Goal: Information Seeking & Learning: Check status

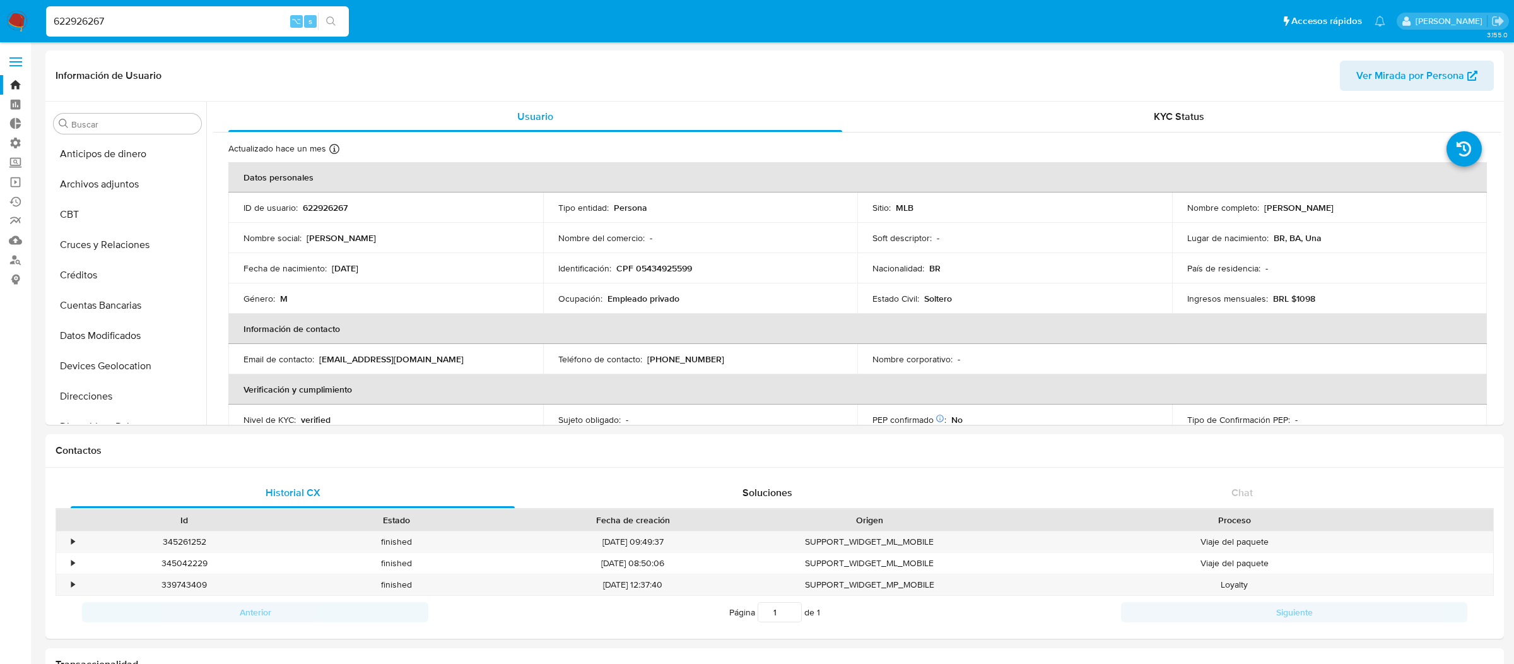
select select "10"
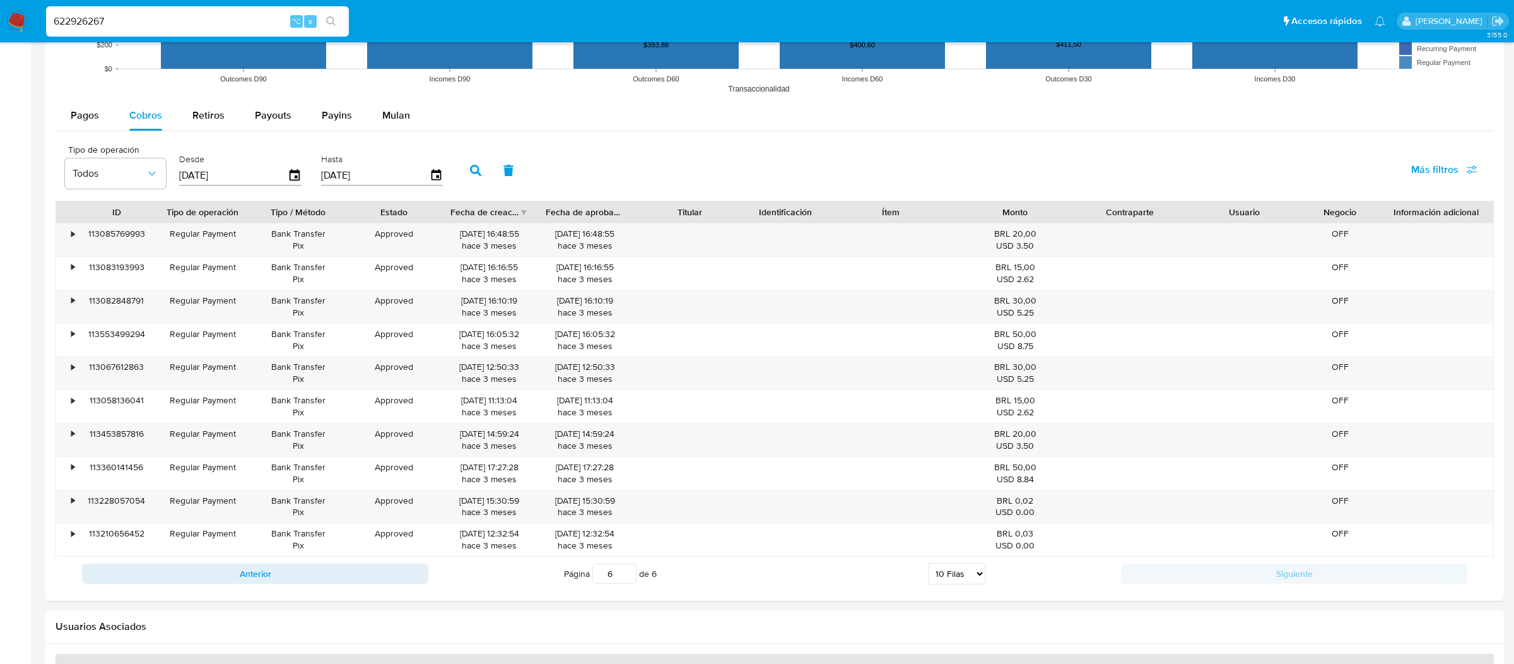
scroll to position [563, 0]
click at [192, 109] on span "Retiros" at bounding box center [208, 115] width 32 height 15
select select "10"
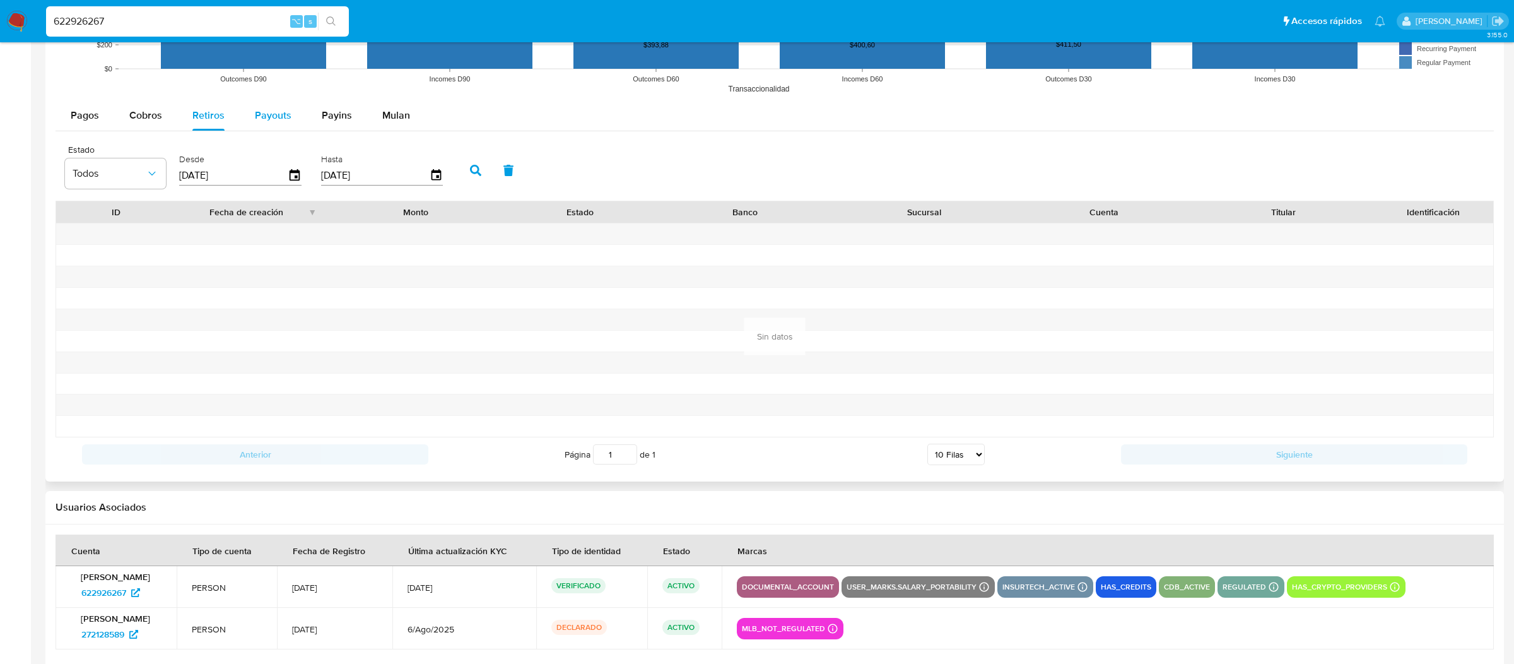
click at [262, 107] on div "Payouts" at bounding box center [273, 115] width 37 height 30
select select "10"
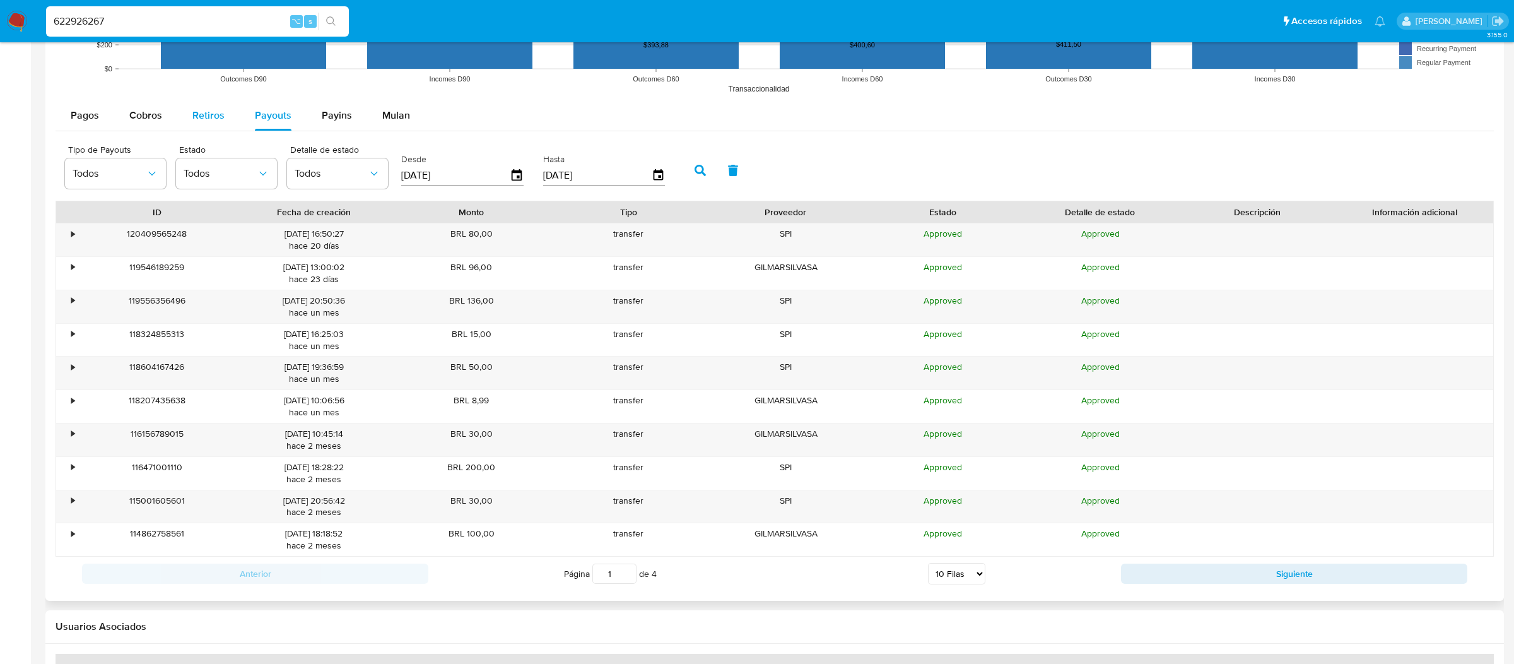
click at [199, 122] on span "Retiros" at bounding box center [208, 115] width 32 height 15
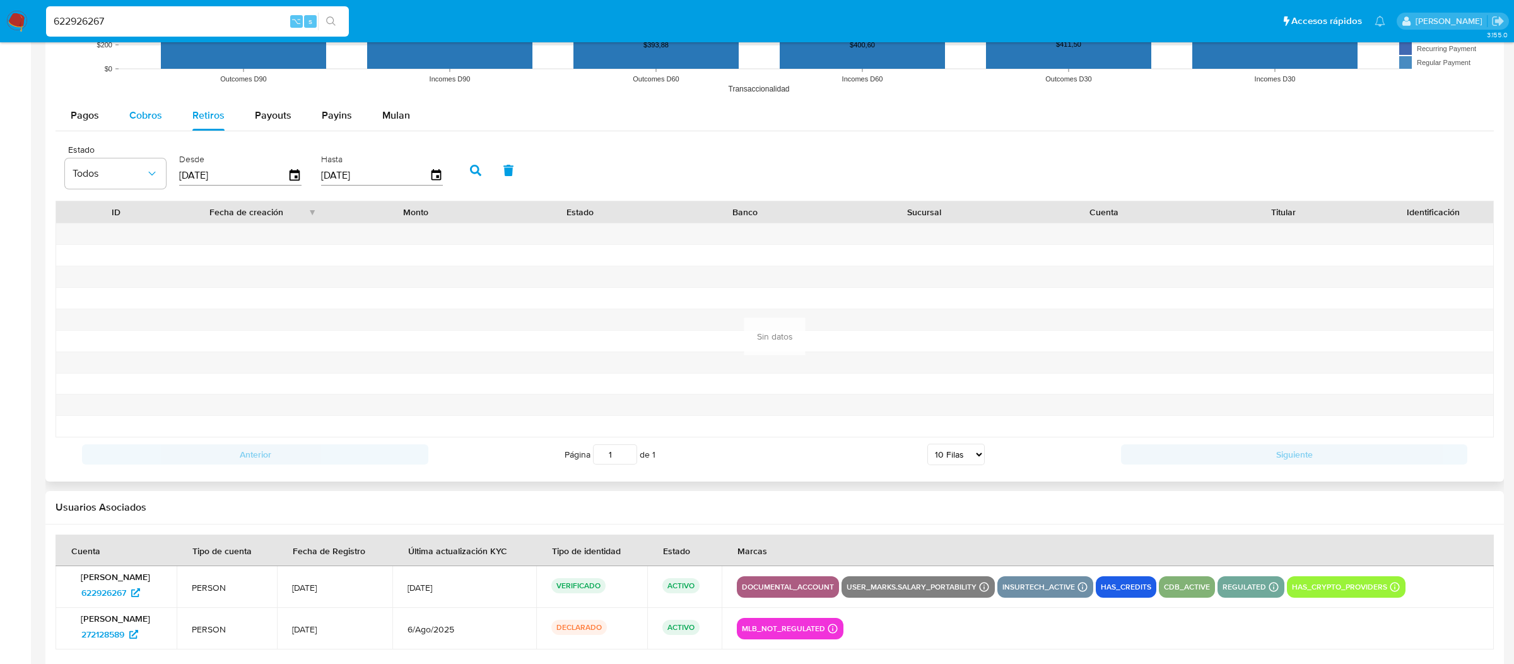
click at [120, 118] on button "Cobros" at bounding box center [145, 115] width 63 height 30
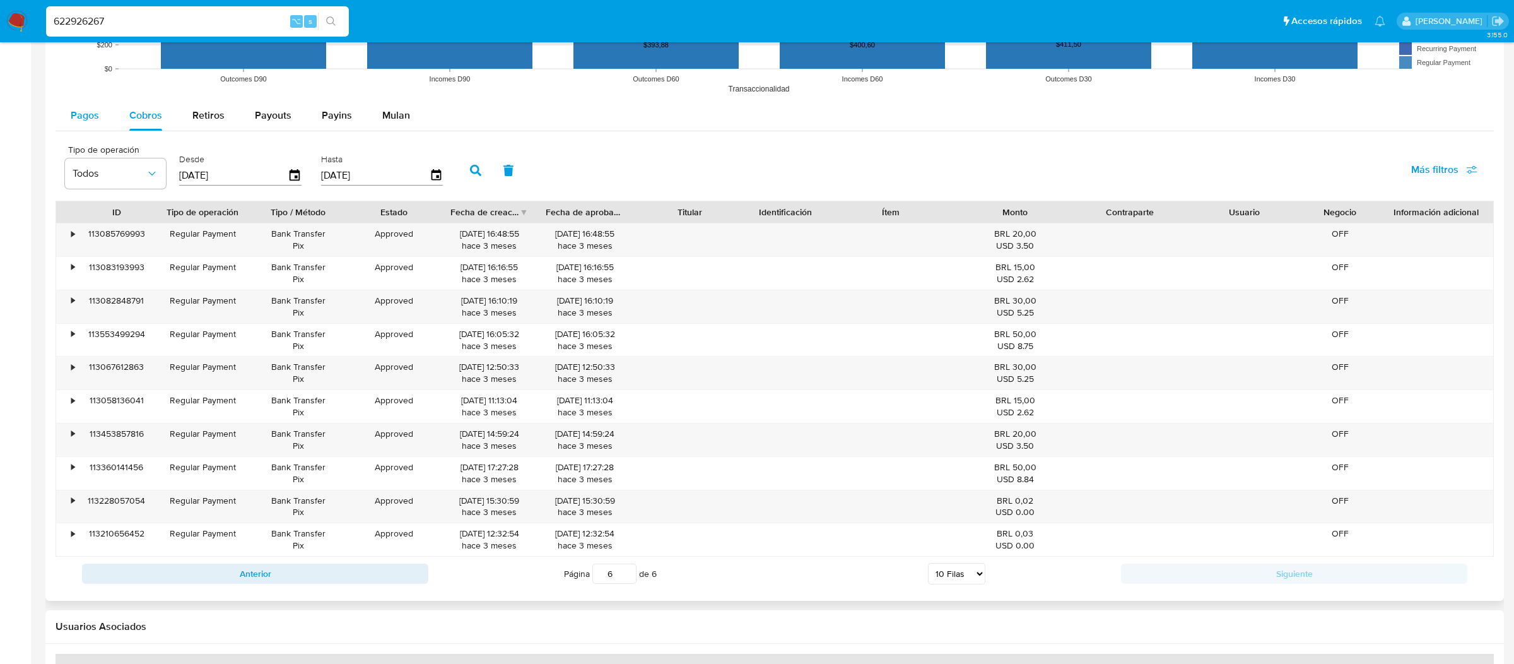
click at [80, 116] on span "Pagos" at bounding box center [85, 115] width 28 height 15
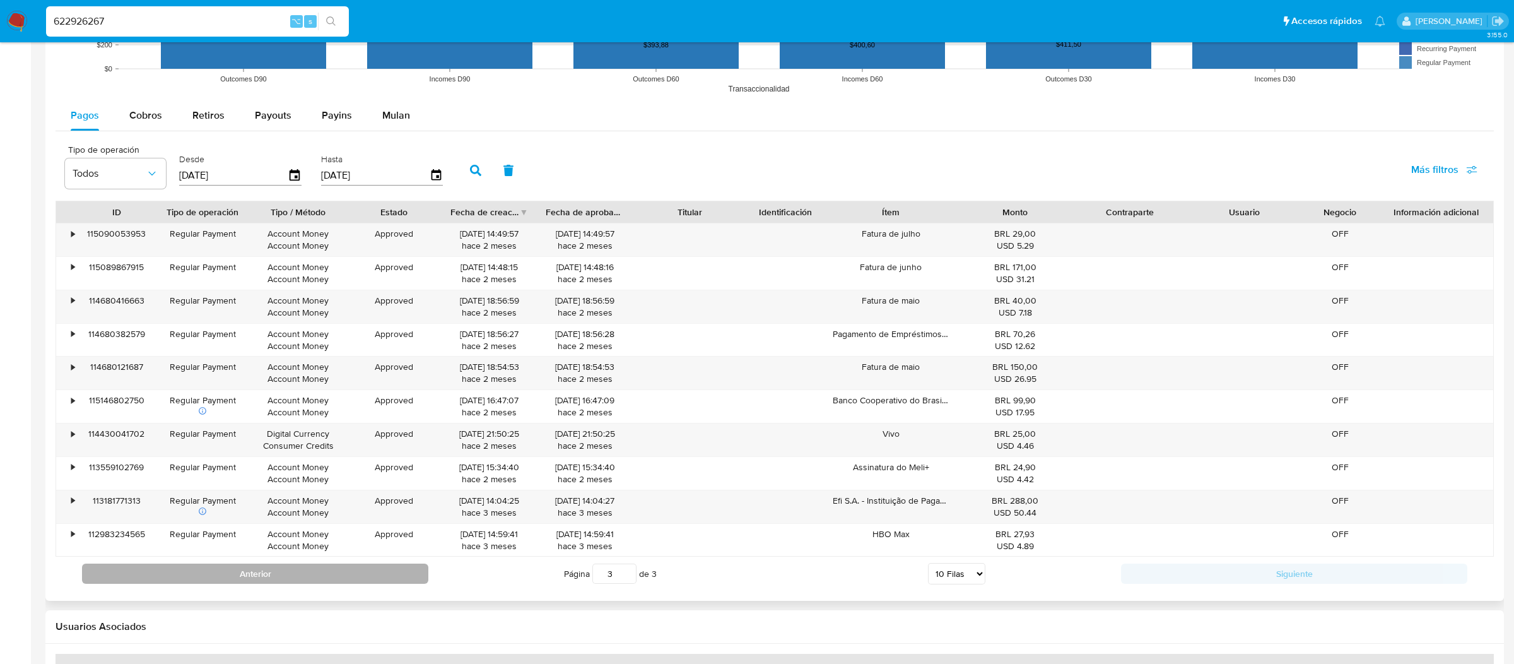
click at [370, 573] on button "Anterior" at bounding box center [255, 573] width 346 height 20
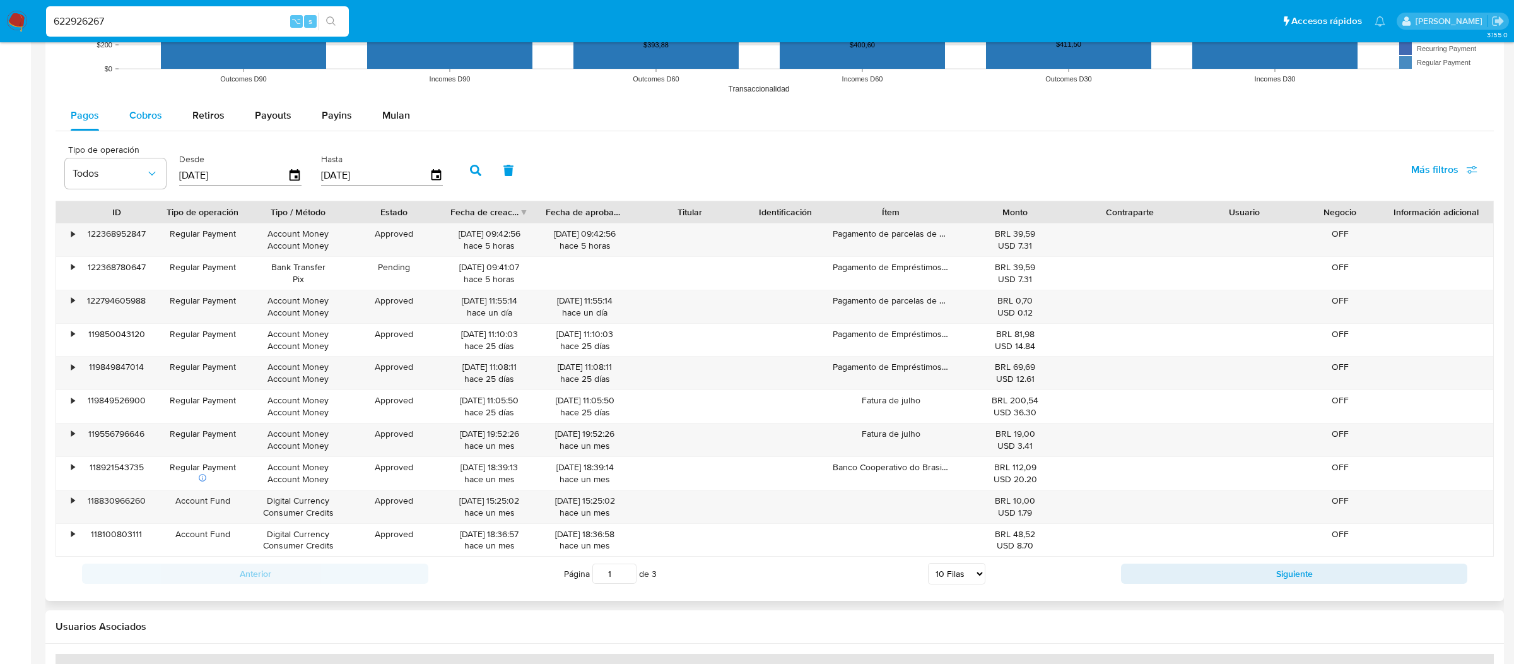
click at [171, 124] on button "Cobros" at bounding box center [145, 115] width 63 height 30
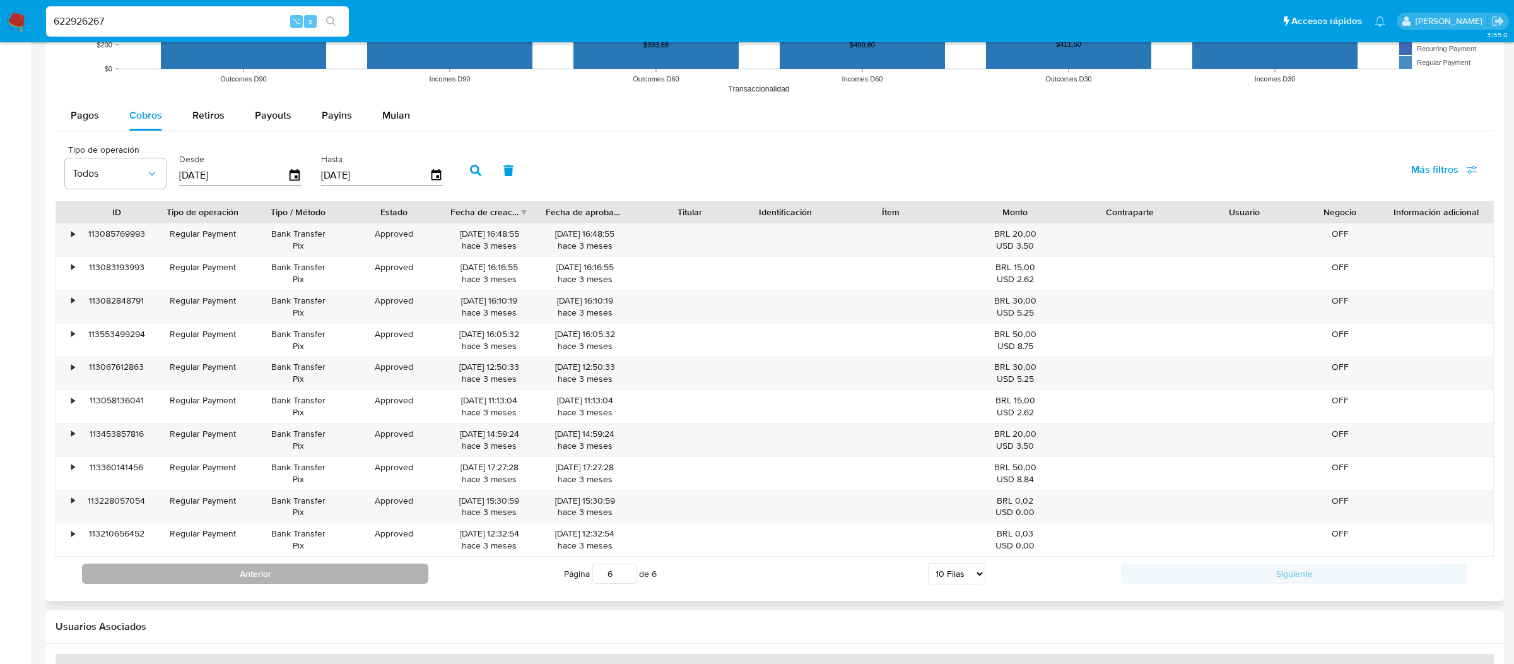
click at [349, 583] on button "Anterior" at bounding box center [255, 573] width 346 height 20
click at [343, 570] on button "Anterior" at bounding box center [255, 573] width 346 height 20
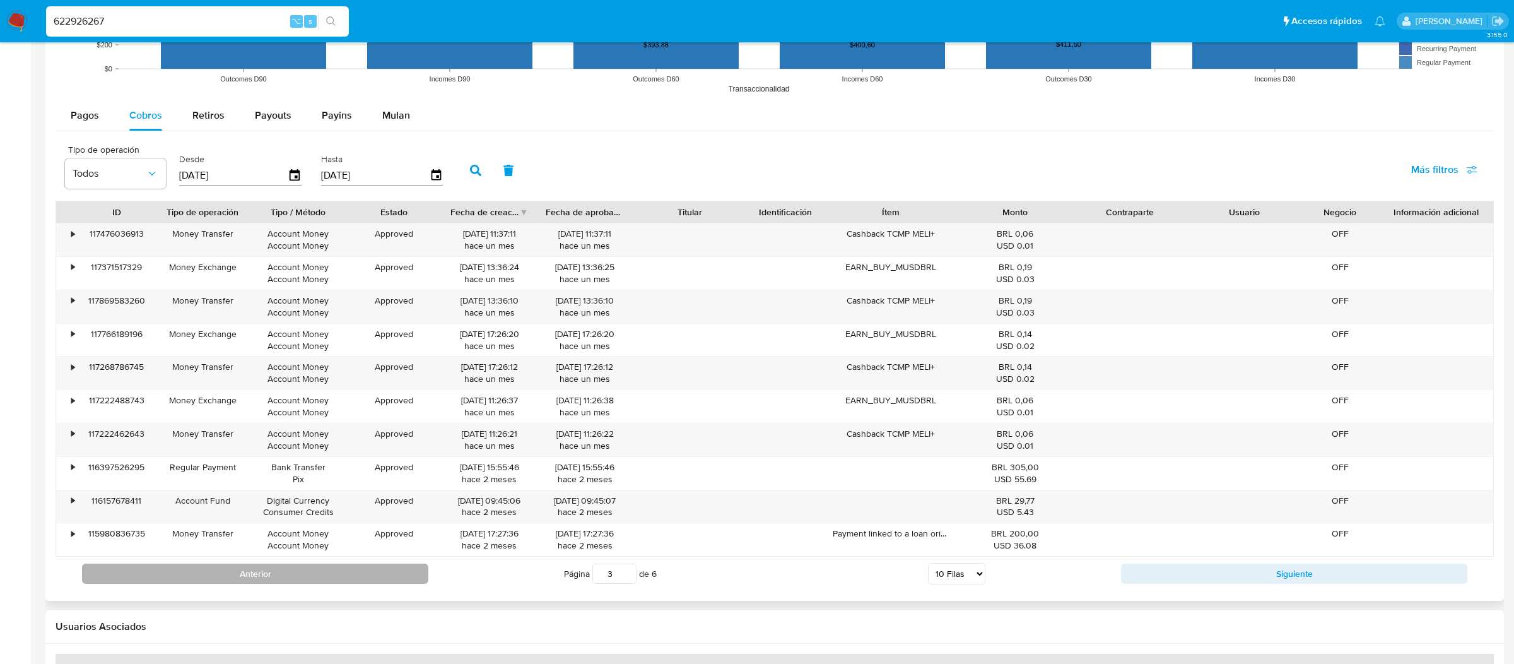
click at [343, 570] on button "Anterior" at bounding box center [255, 573] width 346 height 20
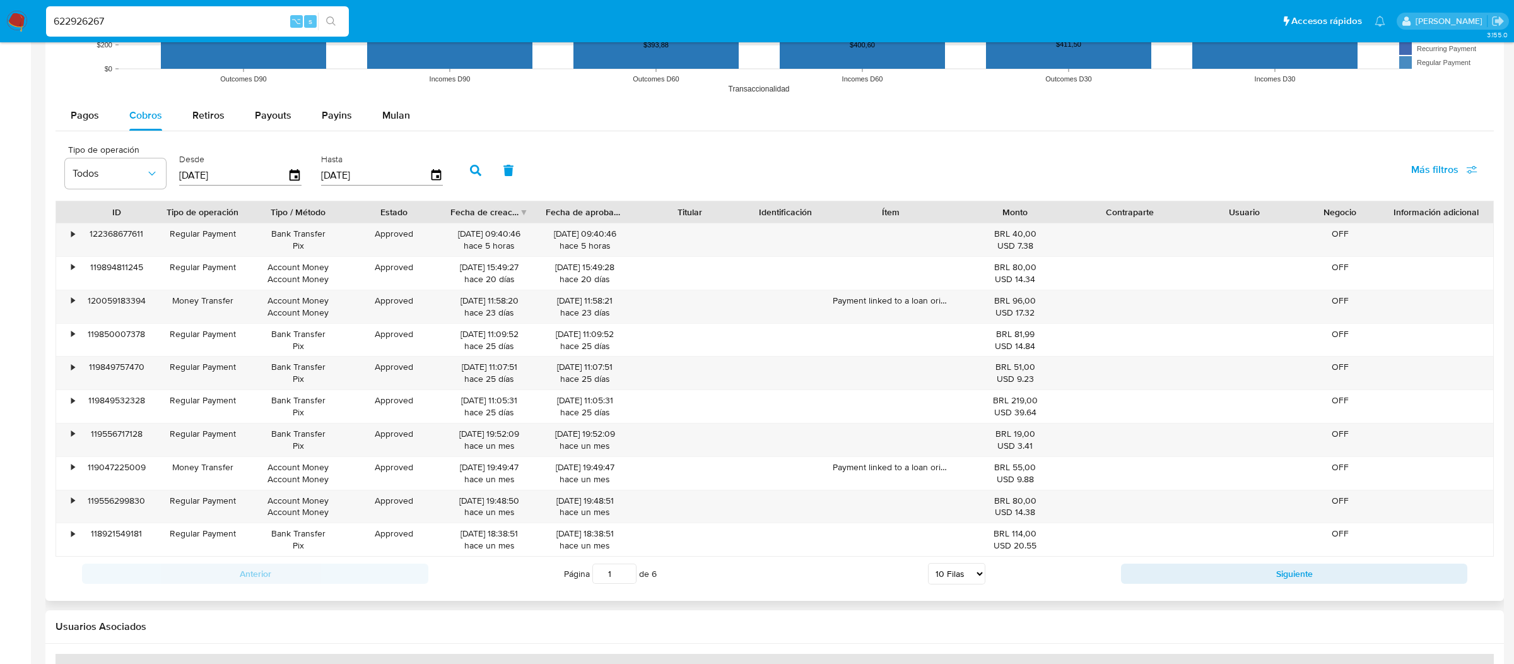
click at [973, 580] on select "5 Filas 10 Filas 20 Filas 25 Filas 50 Filas 100 Filas" at bounding box center [956, 573] width 57 height 21
select select "100"
click at [928, 565] on select "5 Filas 10 Filas 20 Filas 25 Filas 50 Filas 100 Filas" at bounding box center [956, 573] width 57 height 21
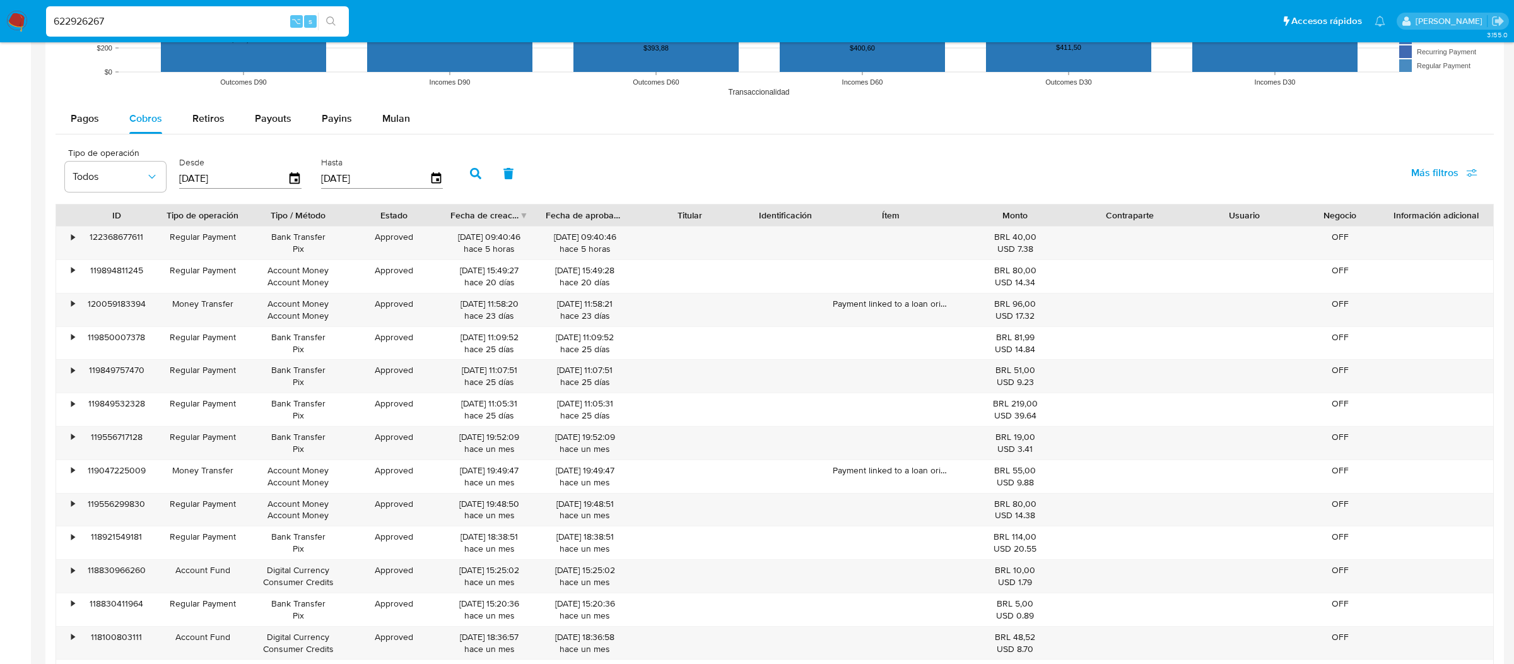
scroll to position [1075, 0]
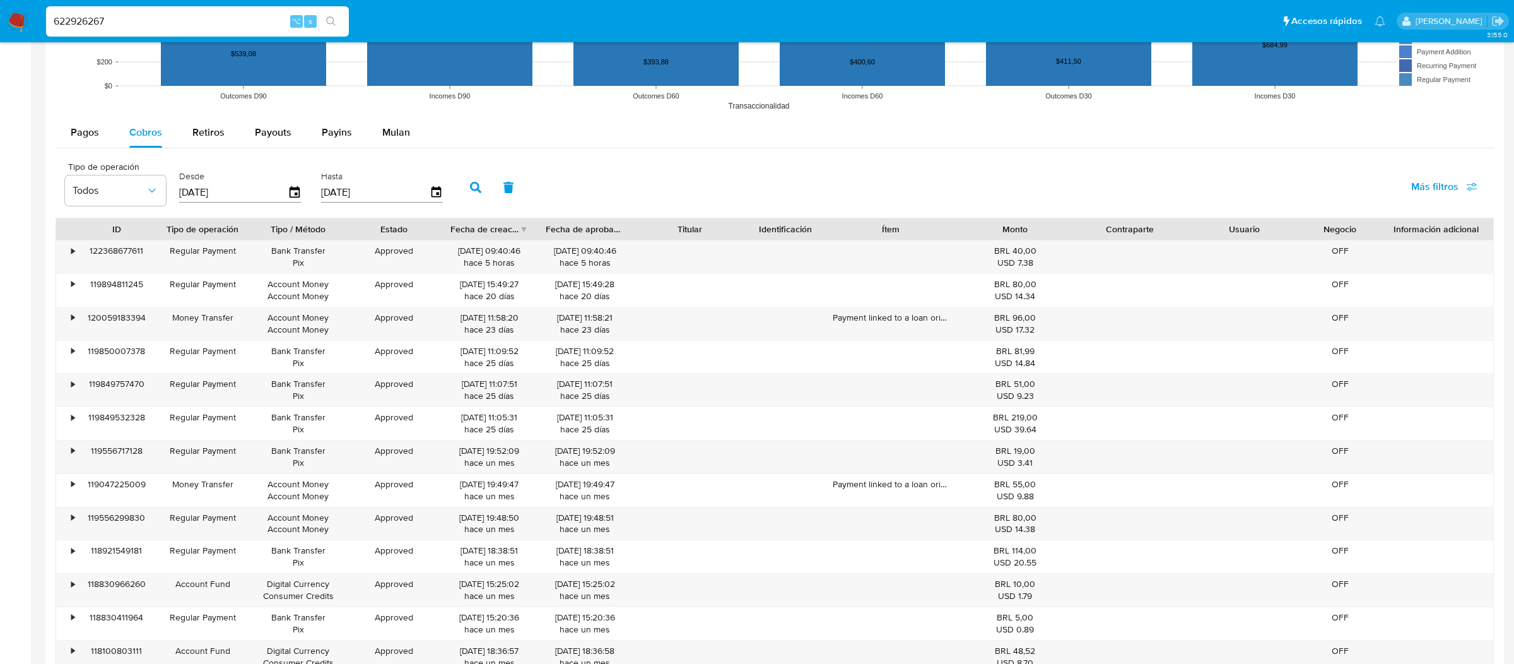
click at [971, 228] on div "Monto" at bounding box center [1014, 229] width 97 height 13
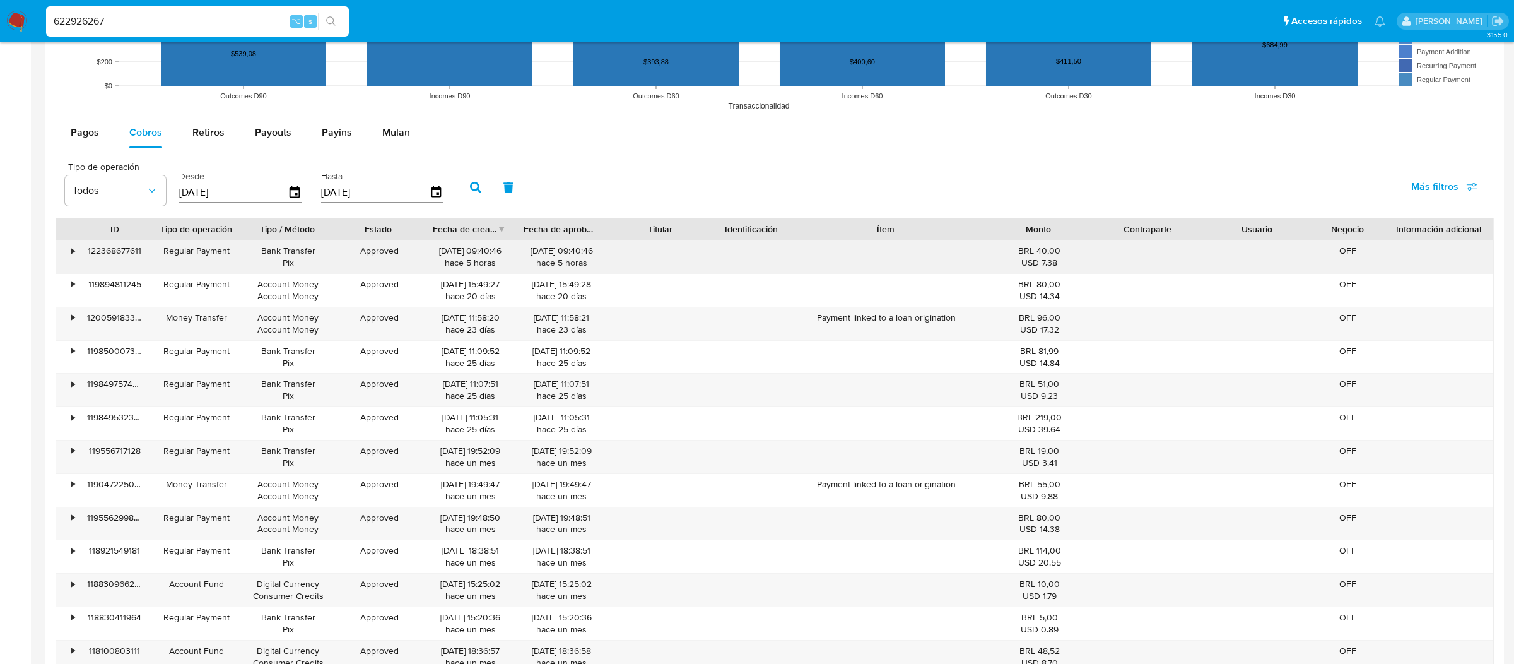
drag, startPoint x: 958, startPoint y: 238, endPoint x: 1020, endPoint y: 243, distance: 62.0
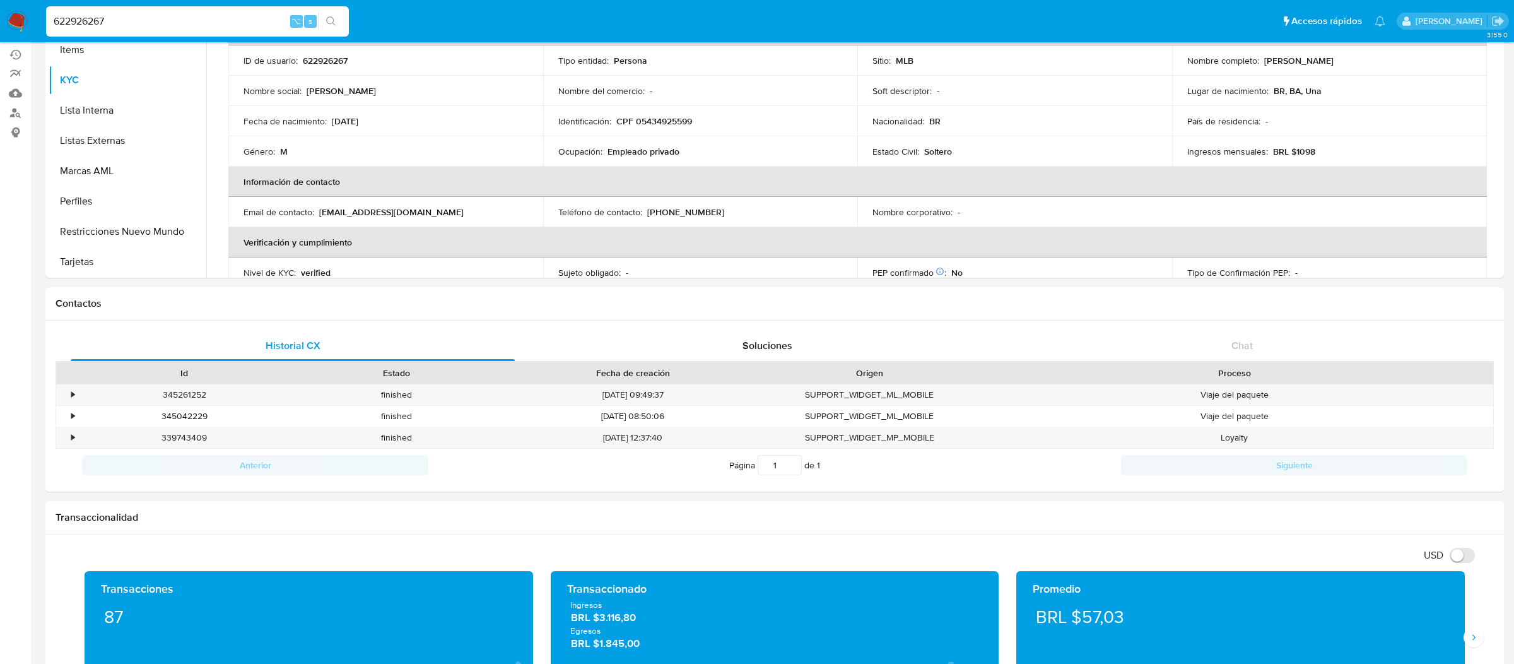
scroll to position [0, 0]
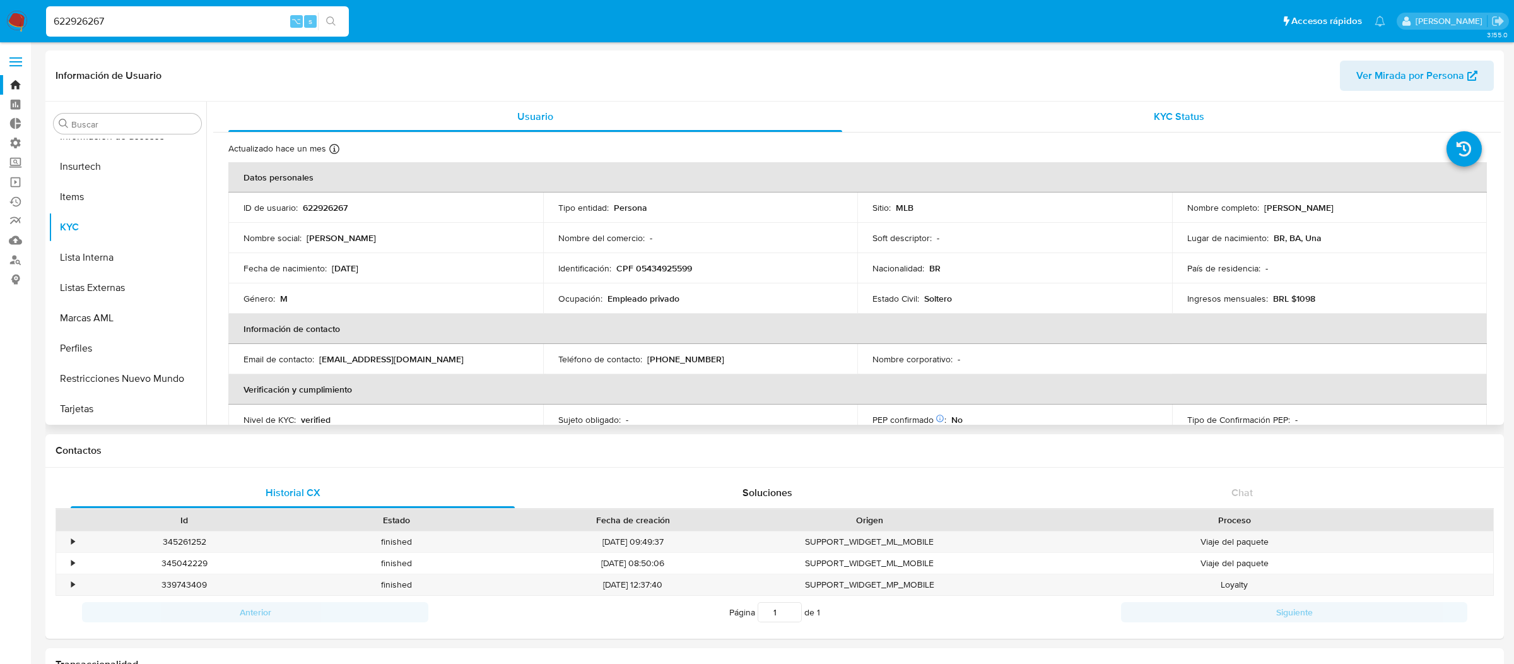
click at [997, 111] on div "KYC Status" at bounding box center [1179, 117] width 614 height 30
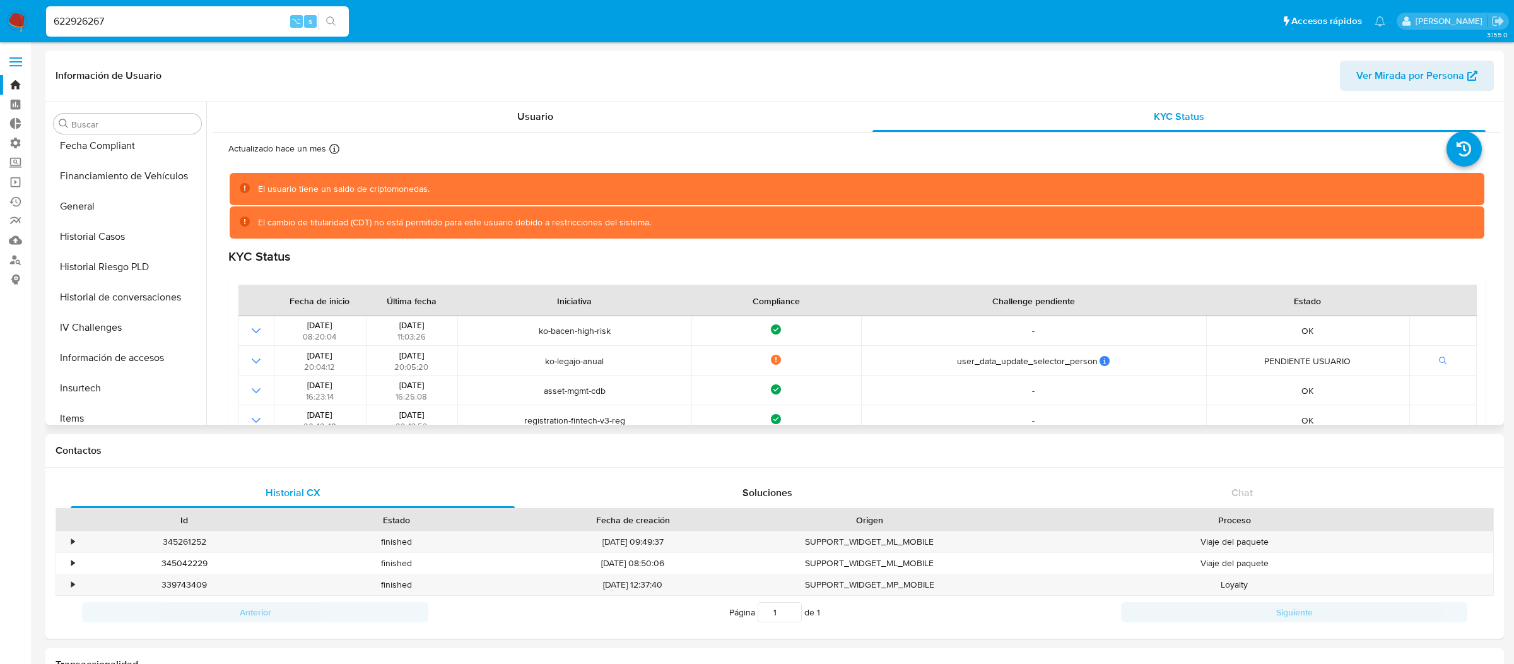
scroll to position [311, 0]
click at [96, 238] on button "General" at bounding box center [123, 236] width 148 height 30
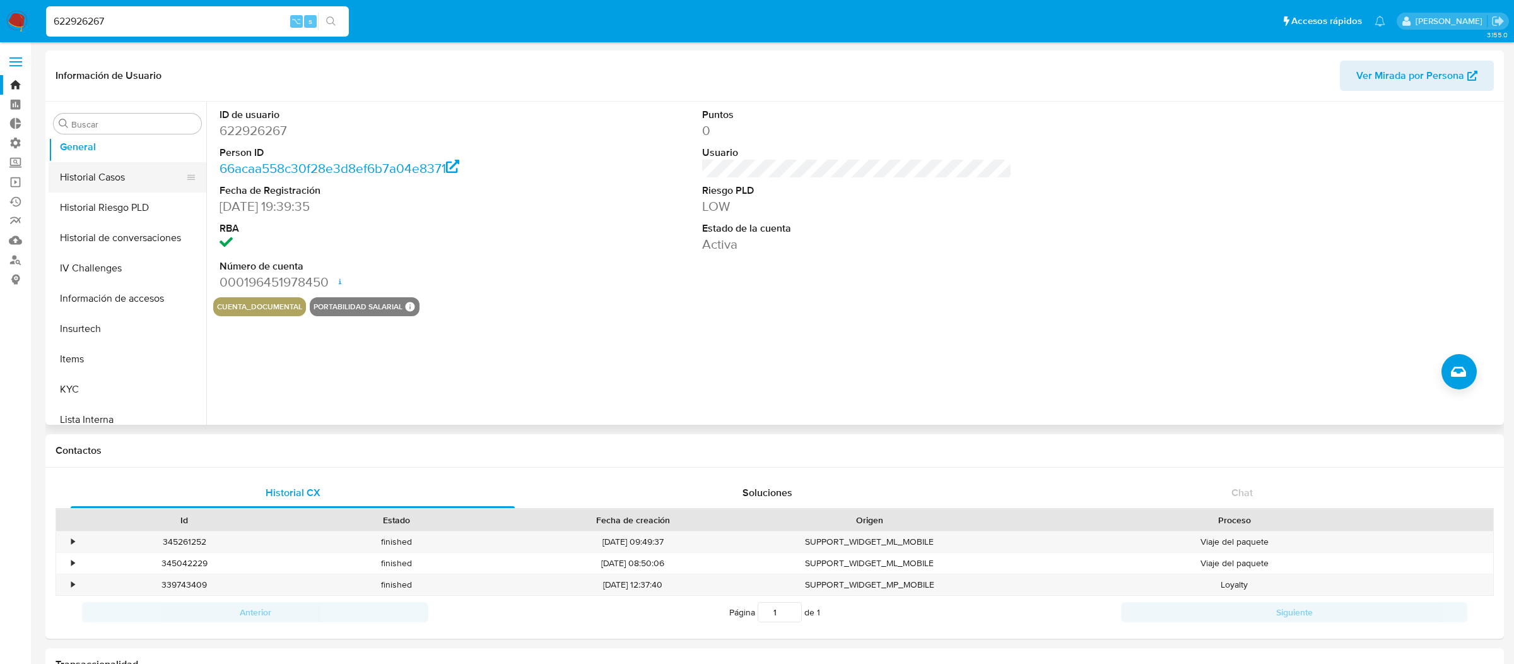
scroll to position [475, 0]
click at [96, 313] on button "KYC" at bounding box center [123, 315] width 148 height 30
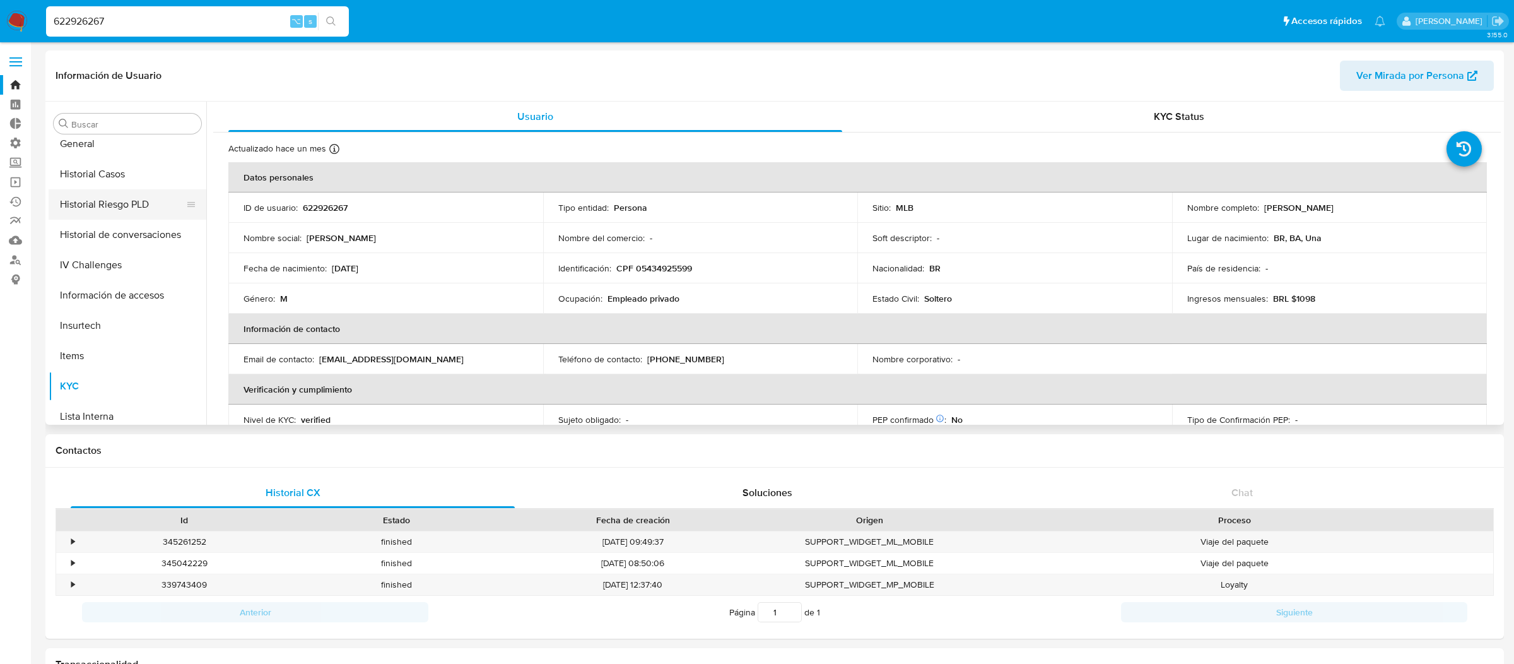
scroll to position [402, 0]
click at [108, 153] on button "General" at bounding box center [123, 146] width 148 height 30
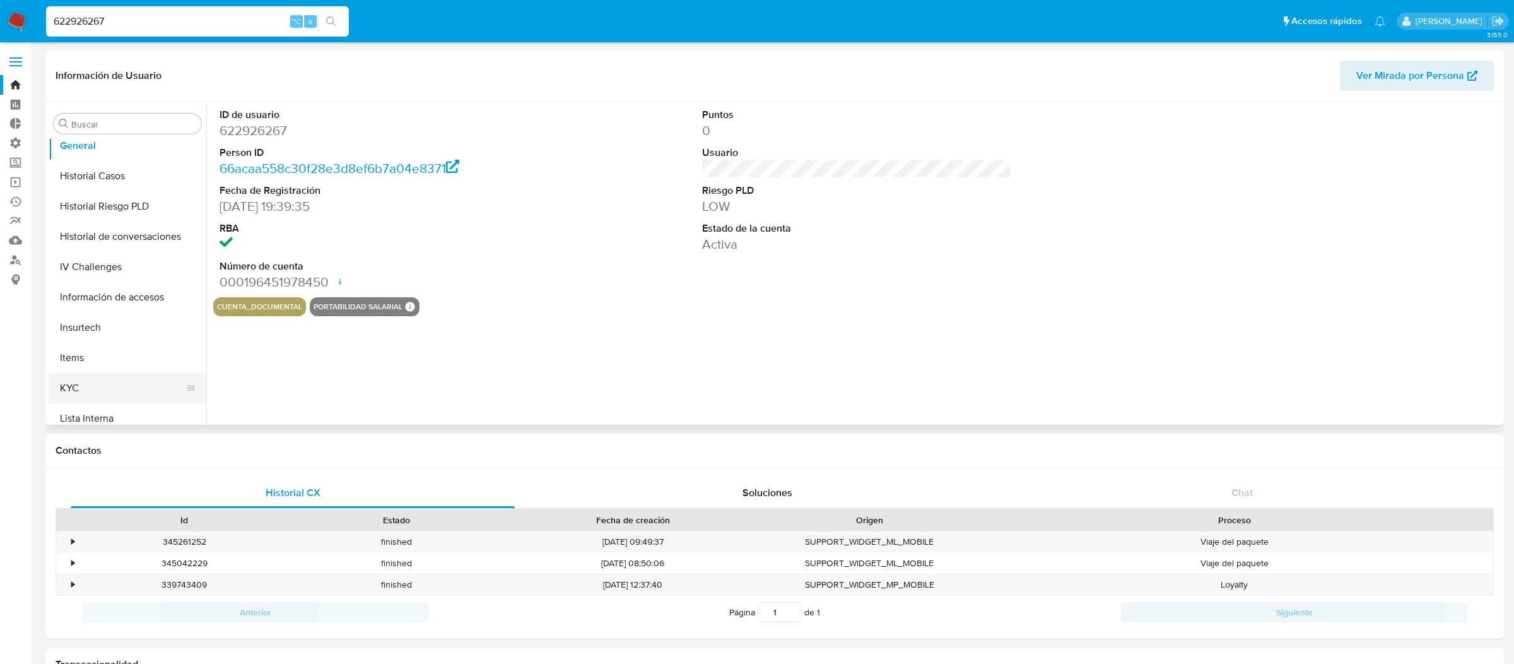
click at [151, 378] on button "KYC" at bounding box center [123, 388] width 148 height 30
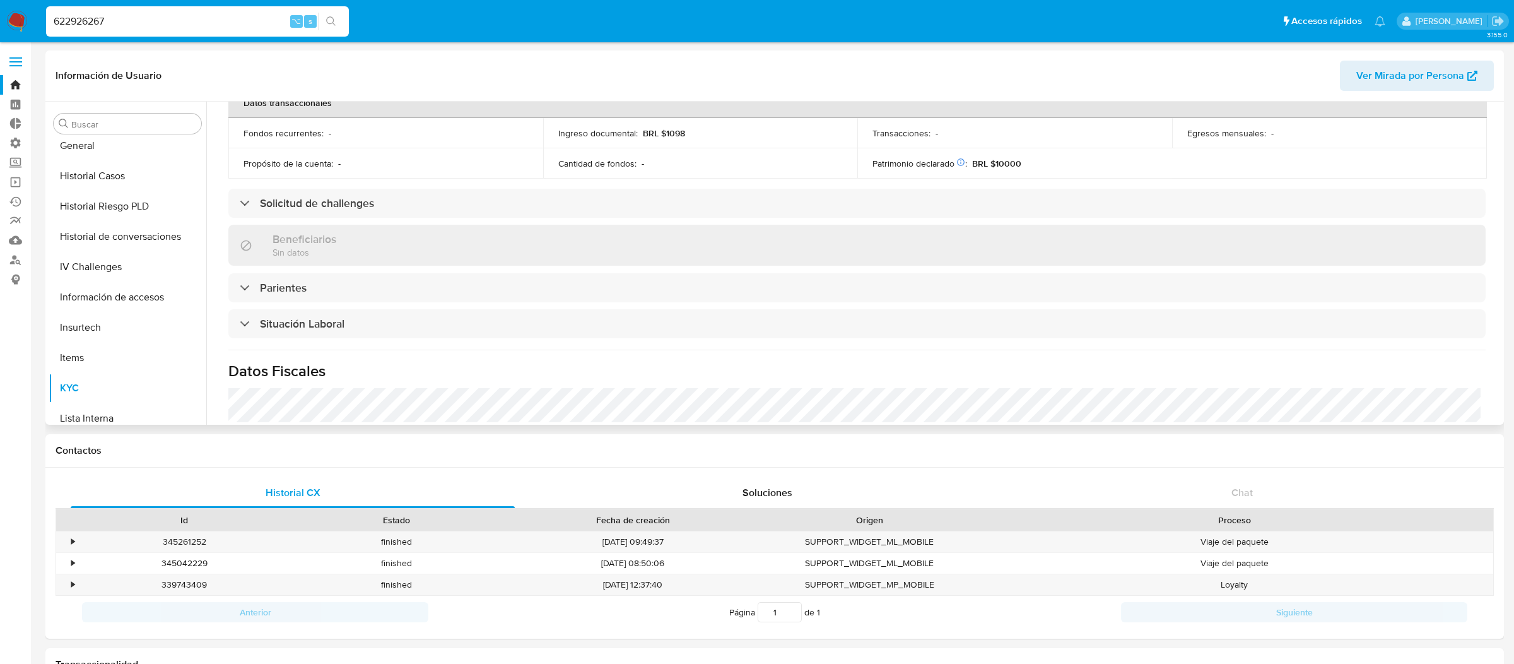
scroll to position [368, 0]
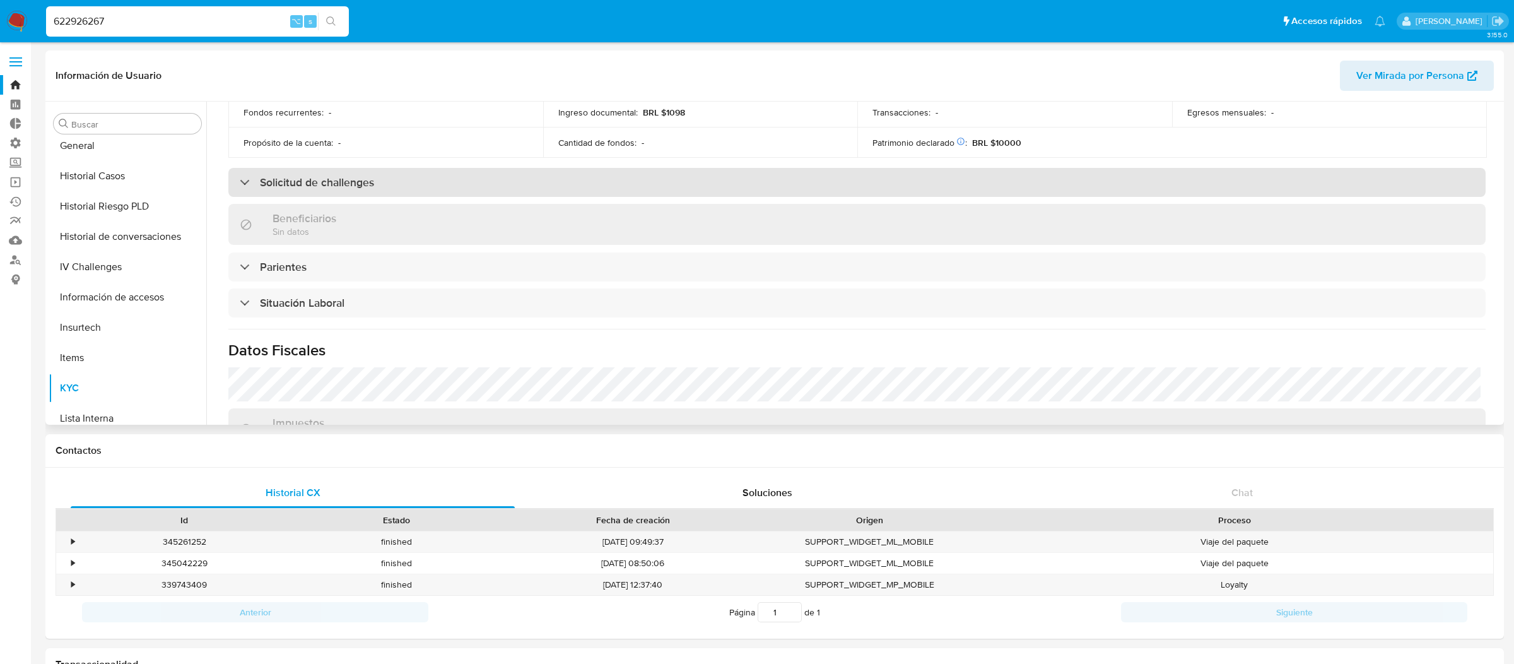
click at [247, 187] on div "Solicitud de challenges" at bounding box center [307, 182] width 134 height 14
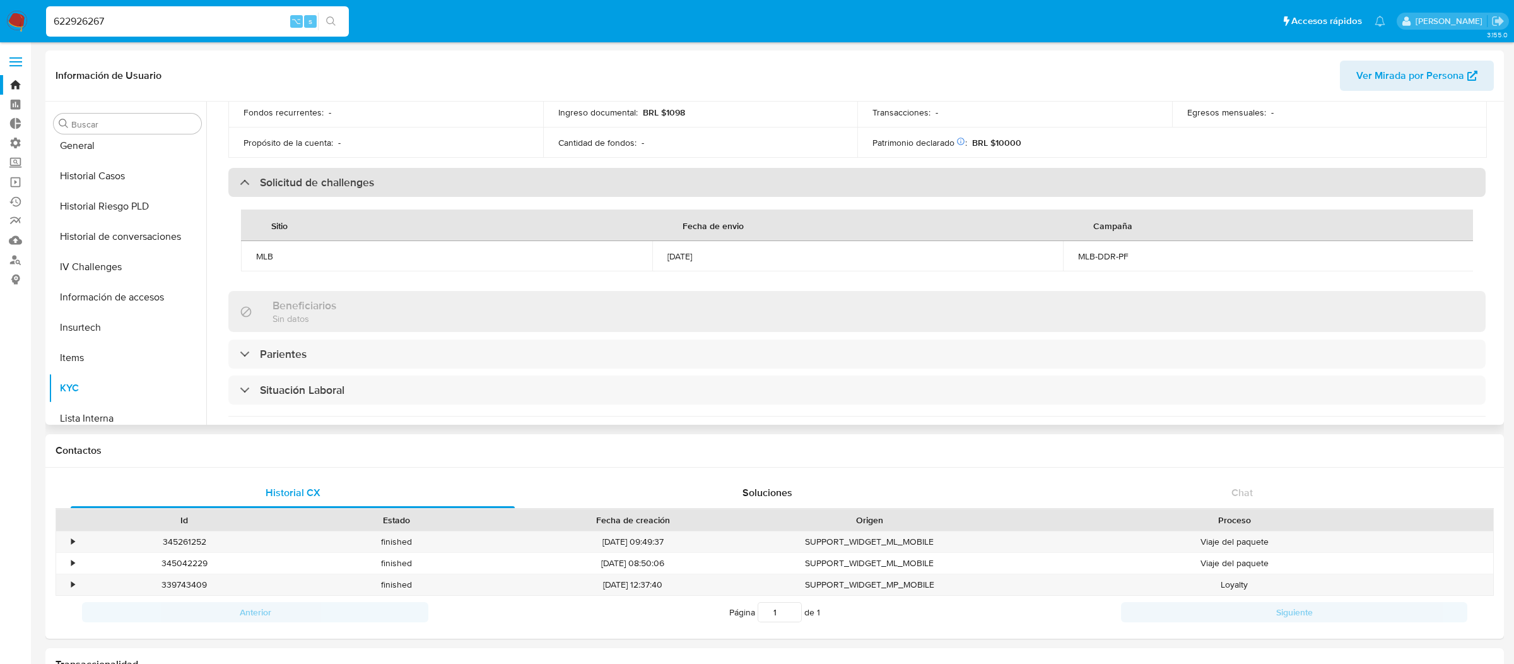
click at [247, 187] on div "Solicitud de challenges" at bounding box center [307, 182] width 134 height 14
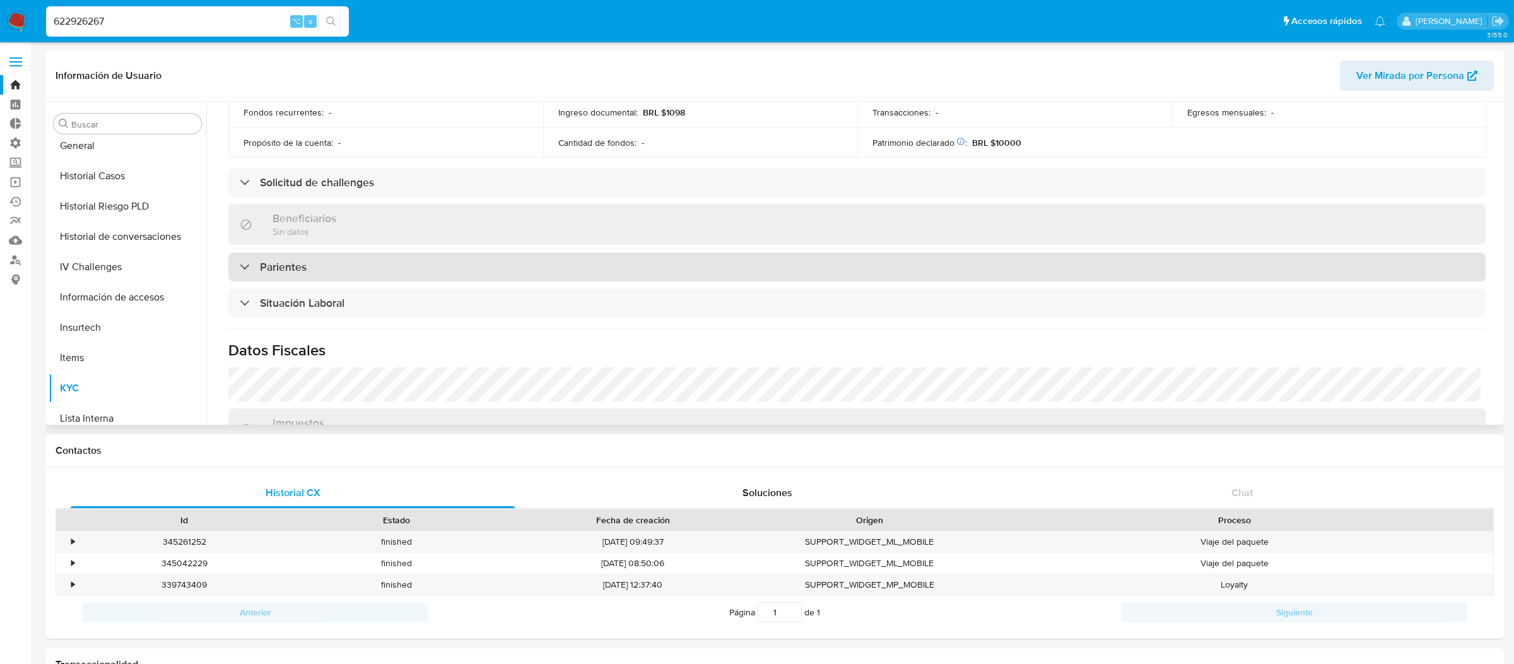
click at [255, 269] on div "Parientes" at bounding box center [273, 267] width 67 height 14
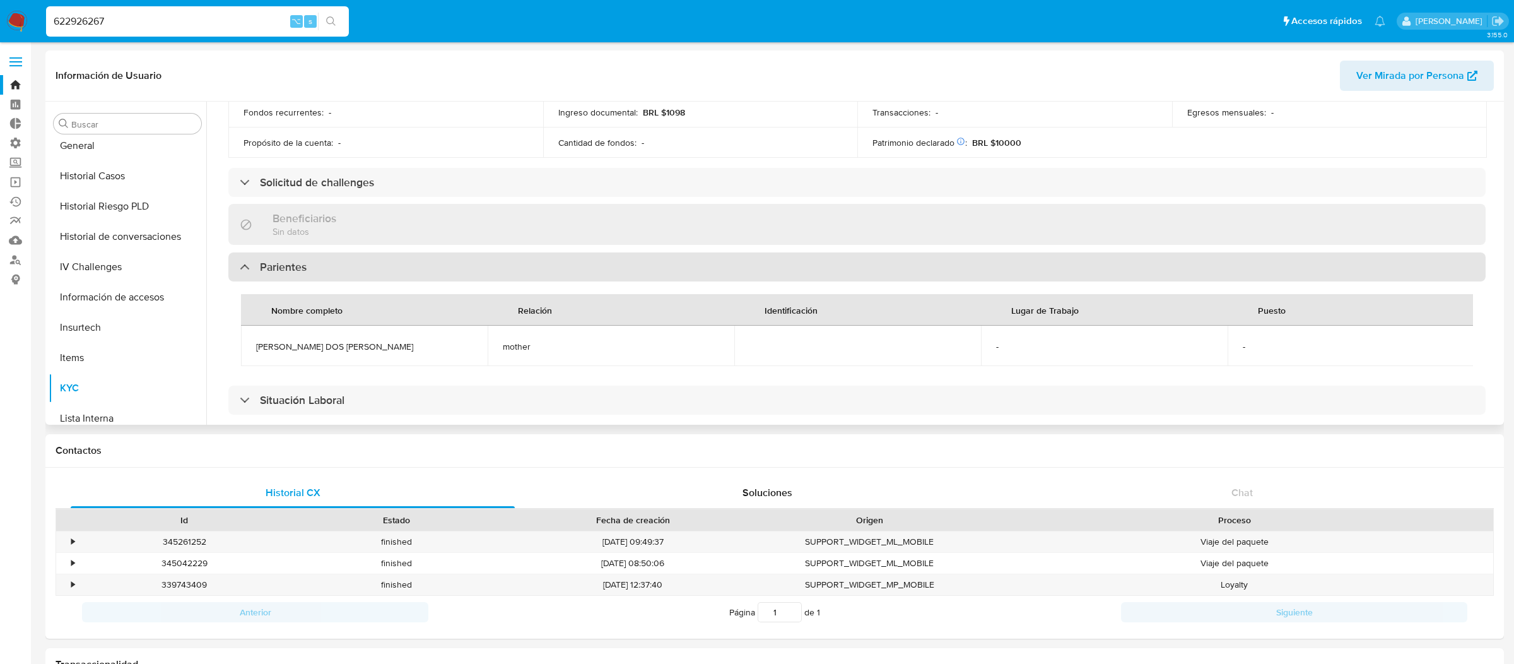
click at [255, 269] on div "Parientes" at bounding box center [273, 267] width 67 height 14
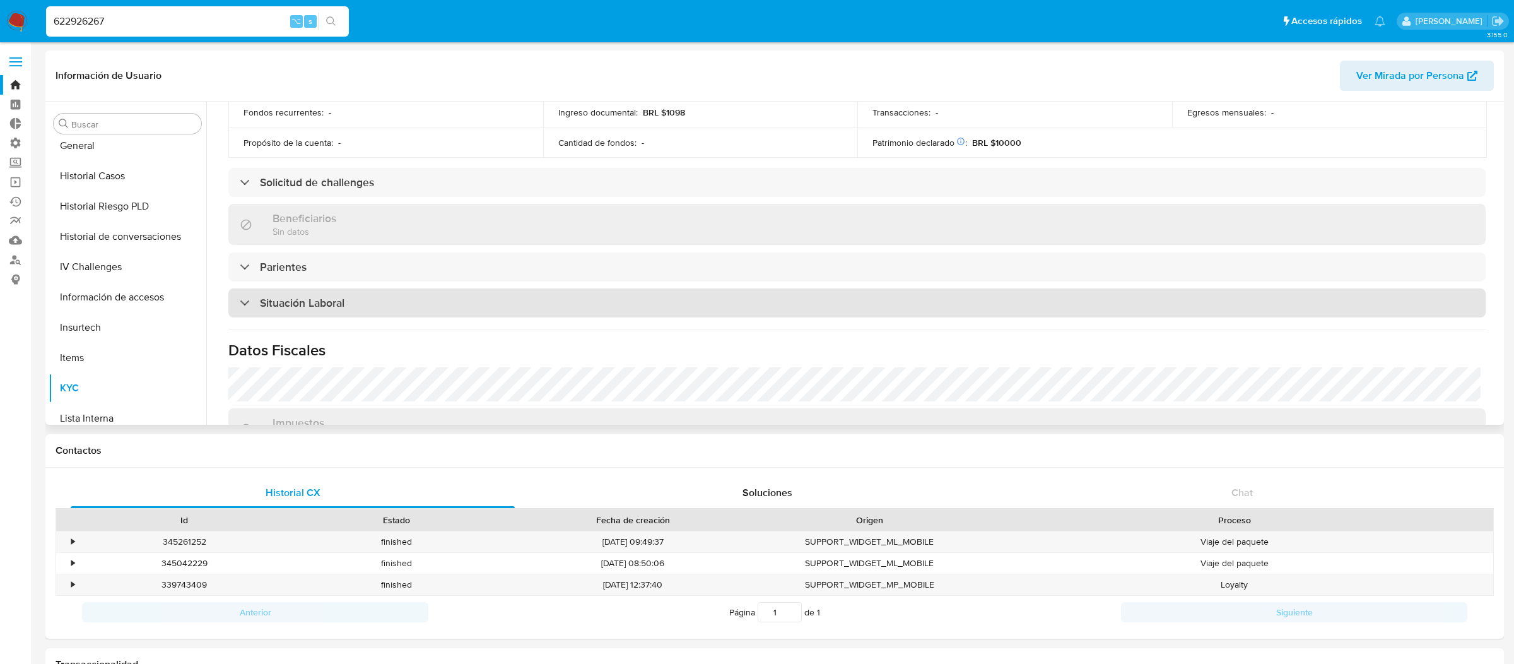
click at [257, 304] on div "Situación Laboral" at bounding box center [292, 303] width 105 height 14
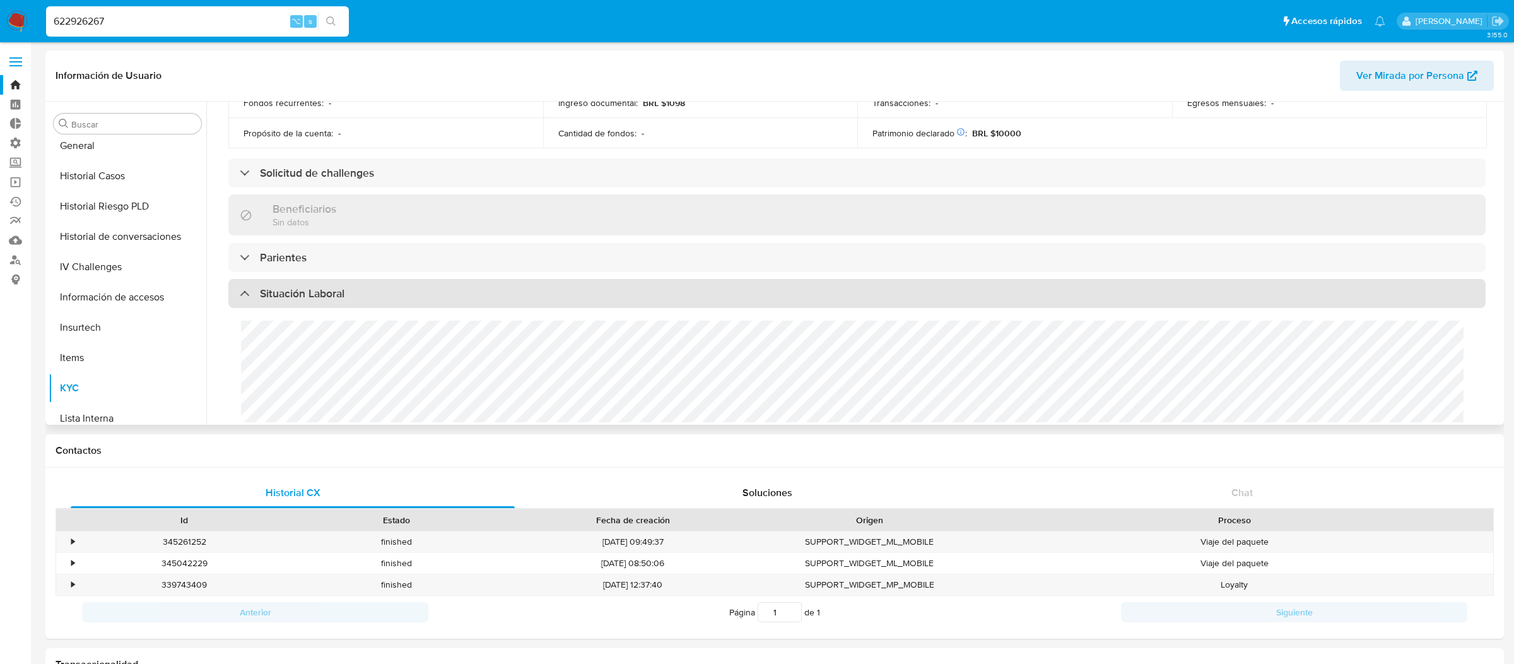
click at [261, 300] on div "Situación Laboral" at bounding box center [856, 293] width 1257 height 29
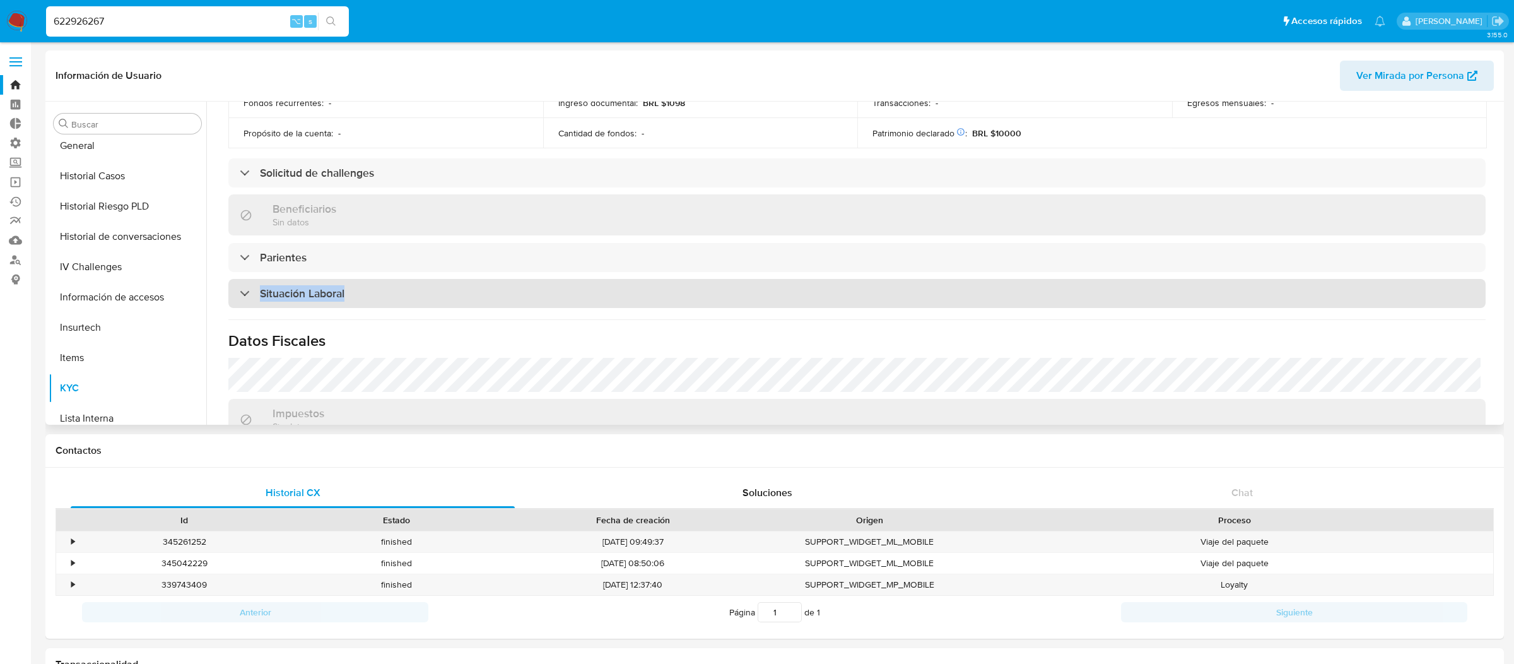
click at [261, 300] on div "Situación Laboral" at bounding box center [856, 293] width 1257 height 29
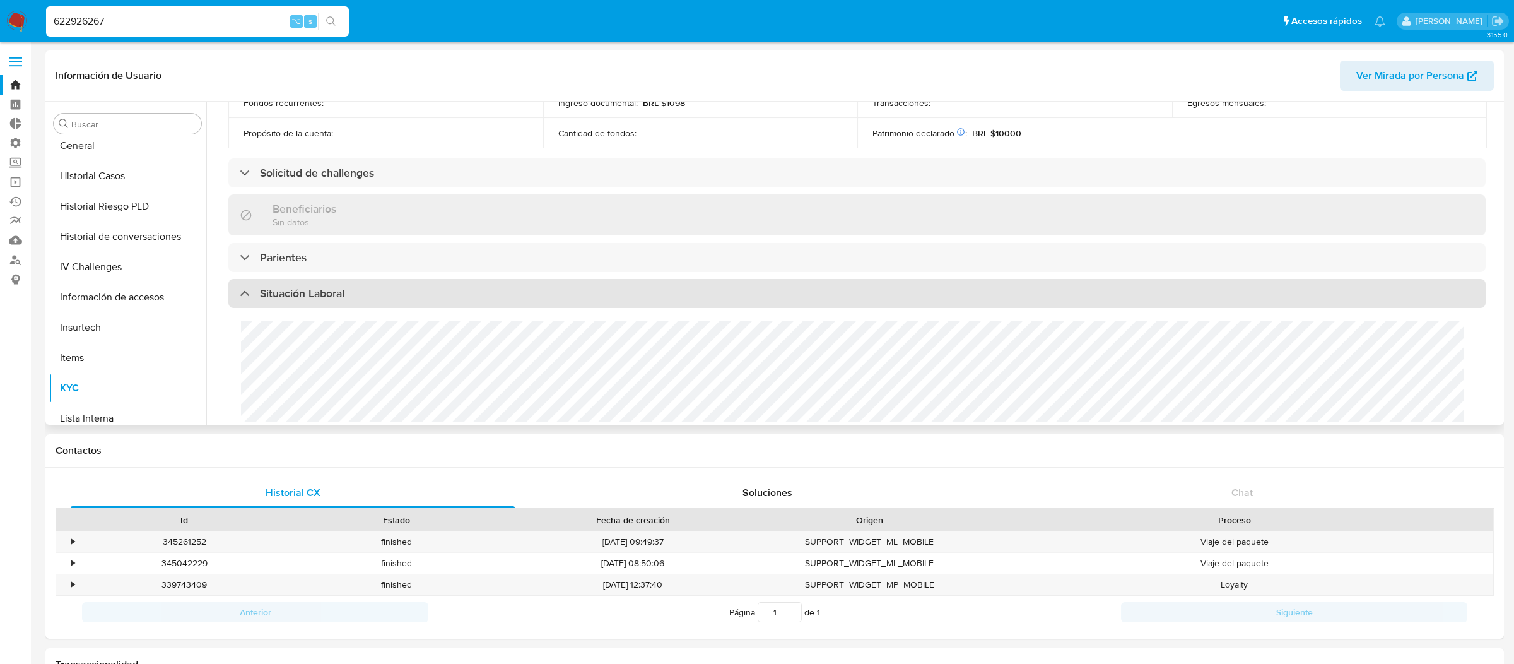
click at [261, 300] on div "Situación Laboral" at bounding box center [856, 293] width 1257 height 29
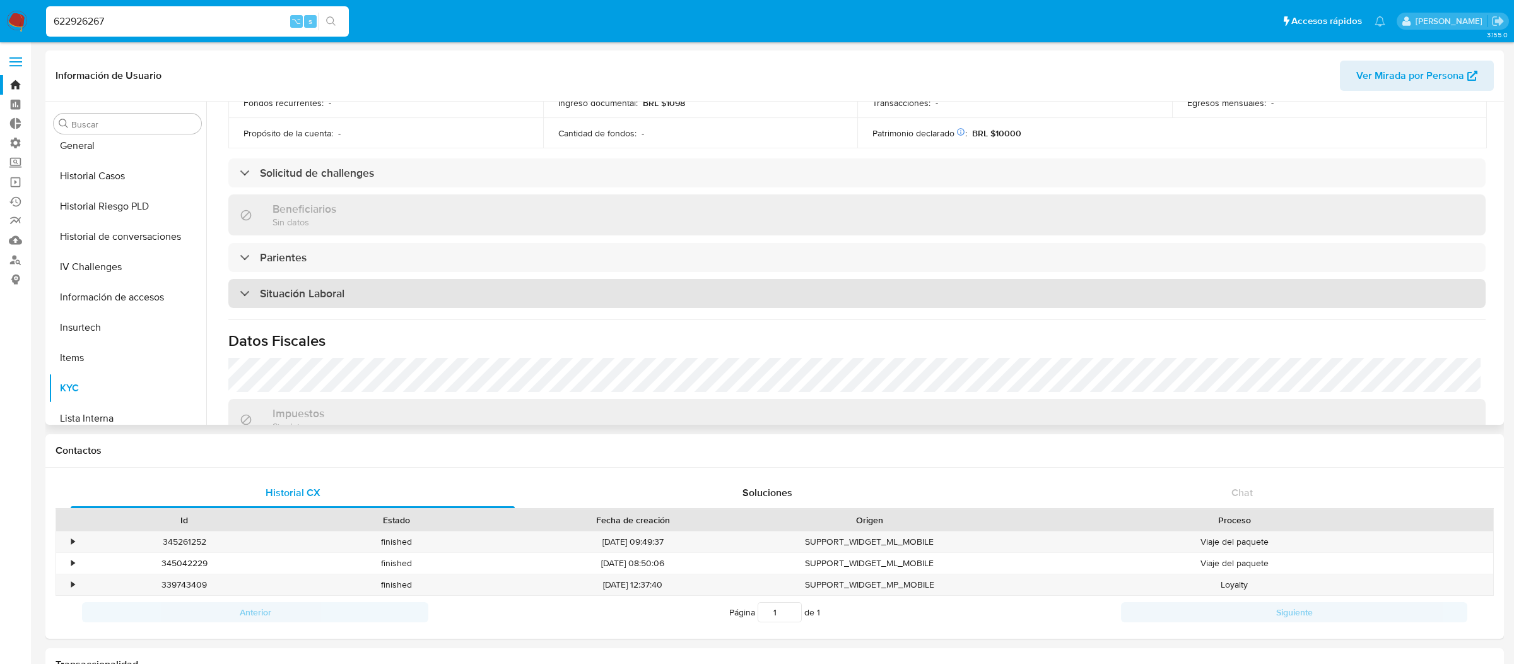
click at [288, 289] on h3 "Situación Laboral" at bounding box center [302, 293] width 85 height 14
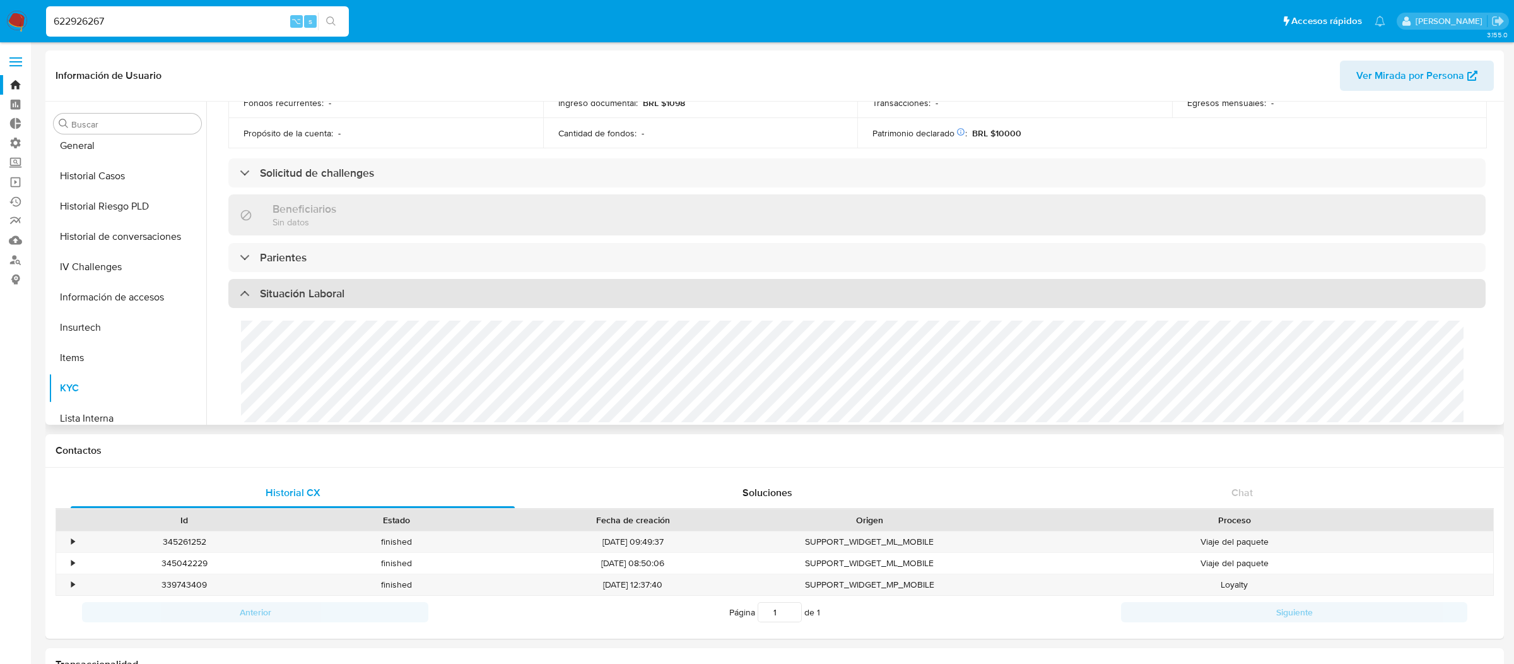
click at [326, 299] on h3 "Situación Laboral" at bounding box center [302, 293] width 85 height 14
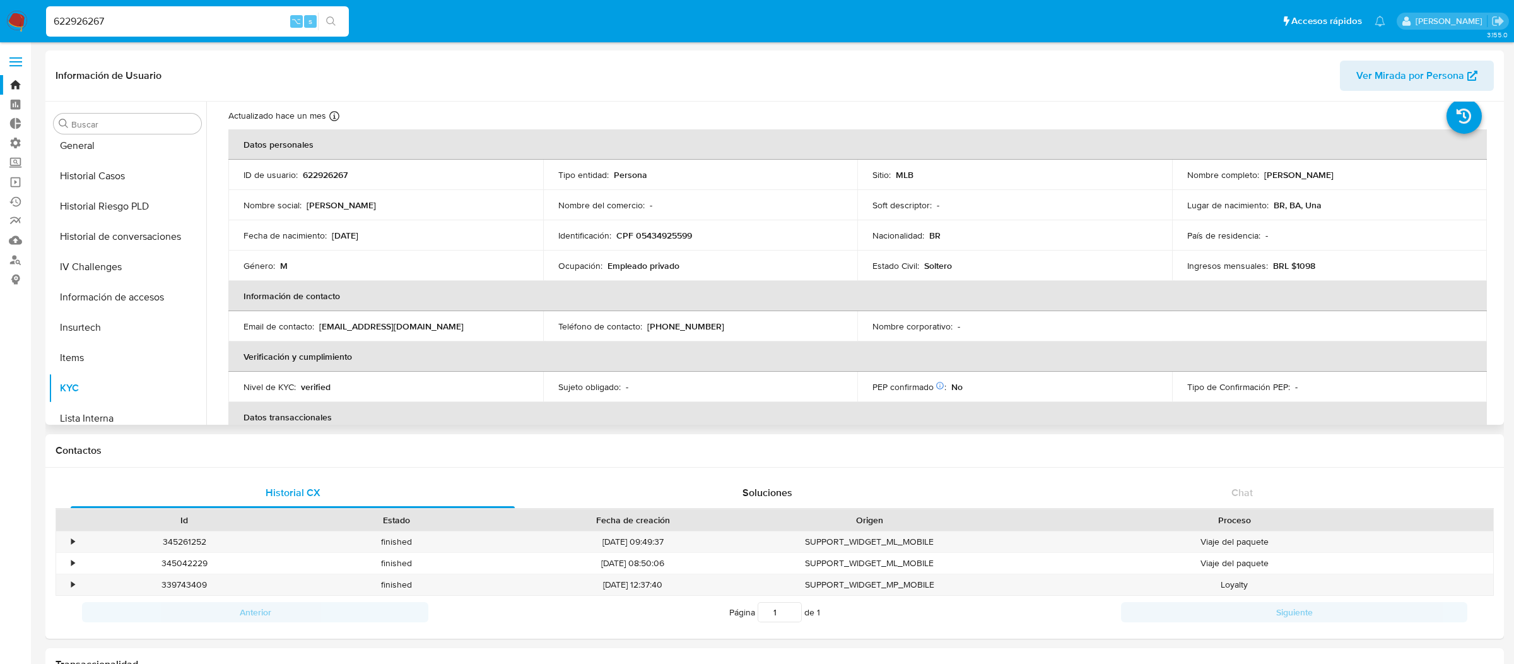
scroll to position [0, 0]
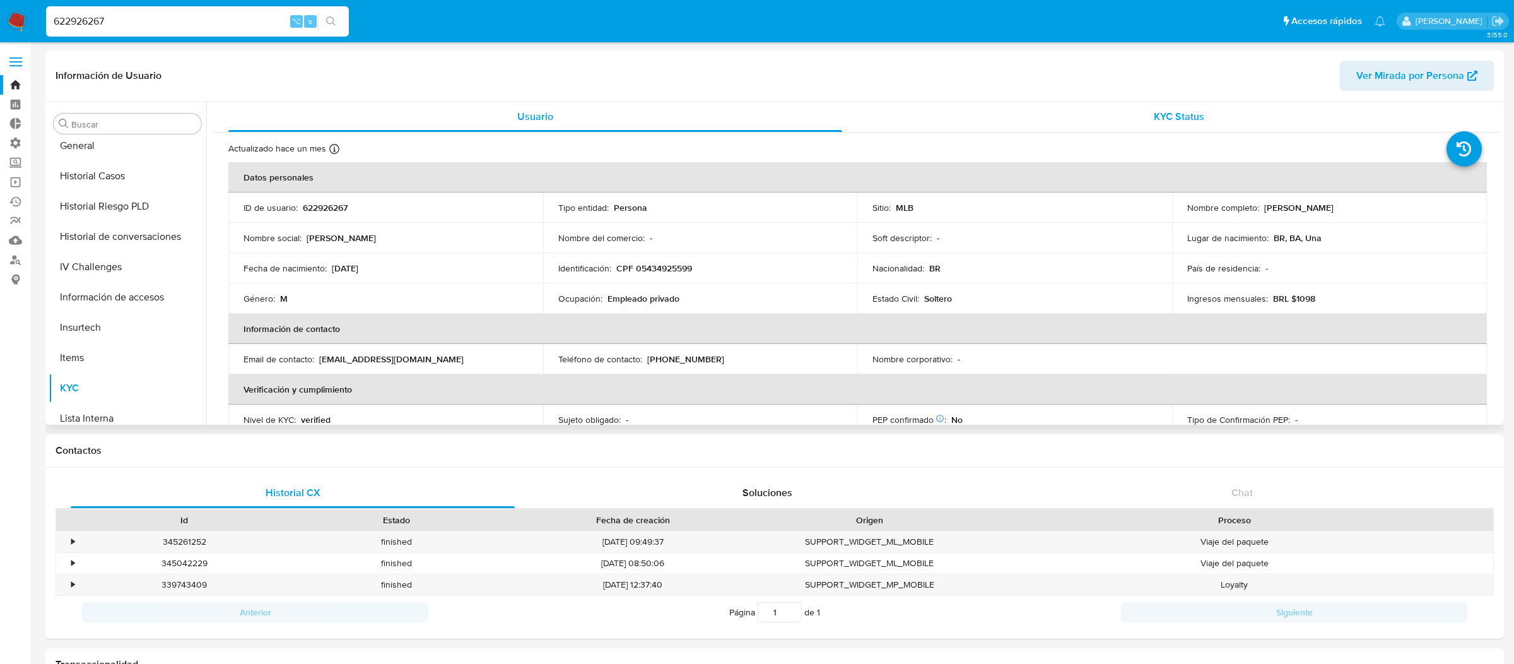
click at [961, 117] on div "KYC Status" at bounding box center [1179, 117] width 614 height 30
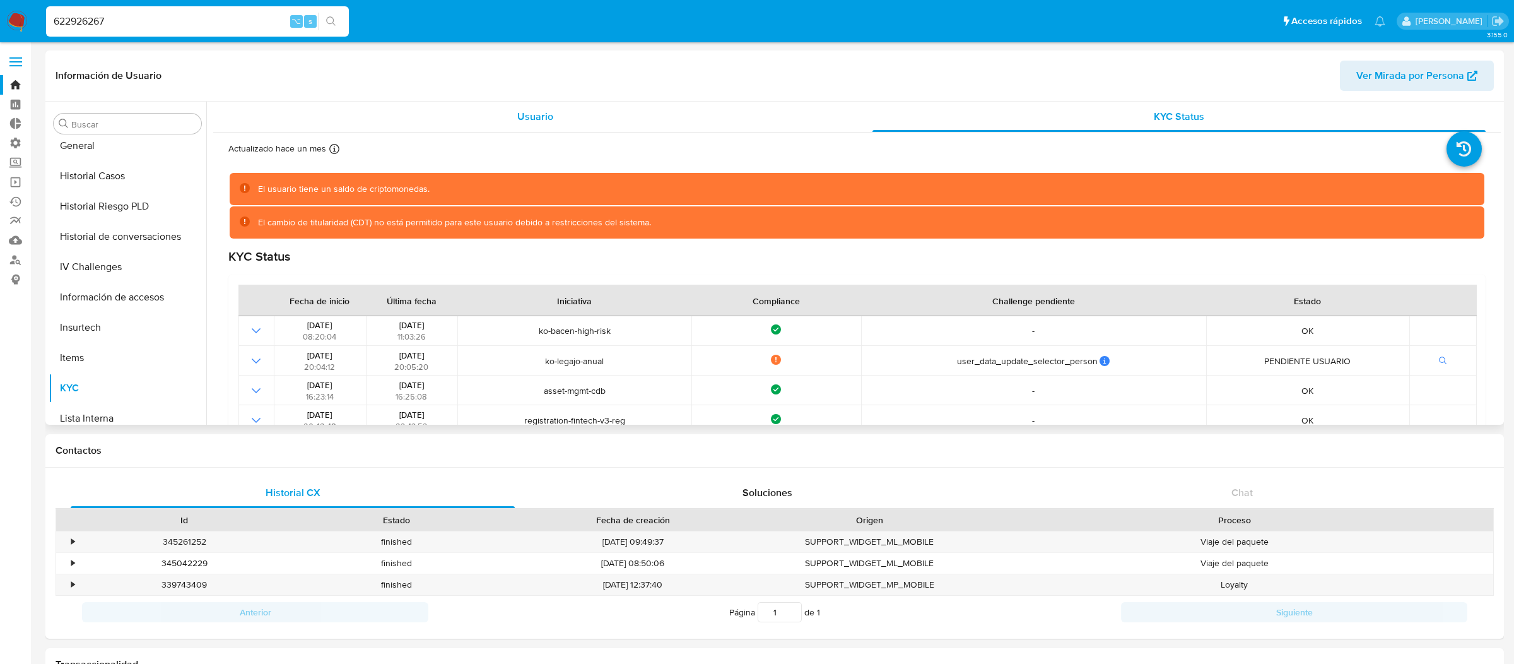
click at [755, 124] on div "Usuario" at bounding box center [535, 117] width 614 height 30
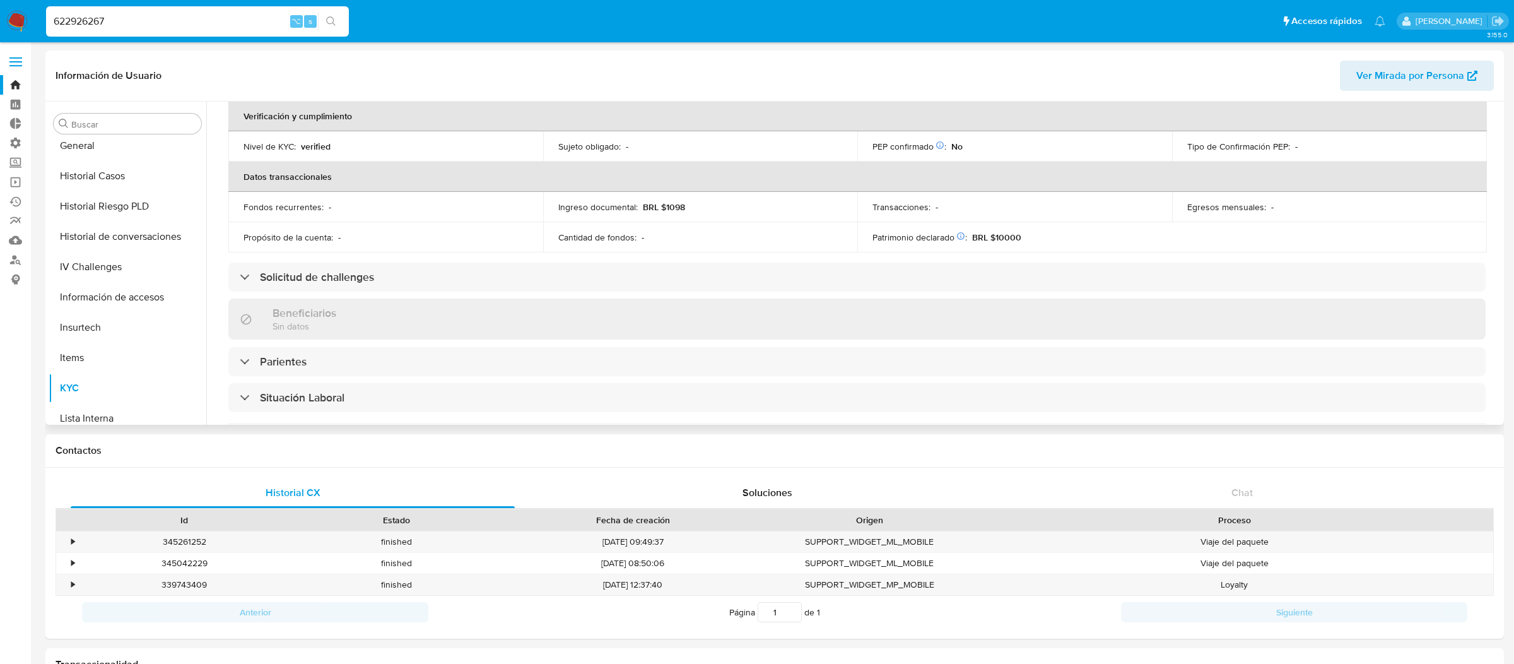
scroll to position [303, 0]
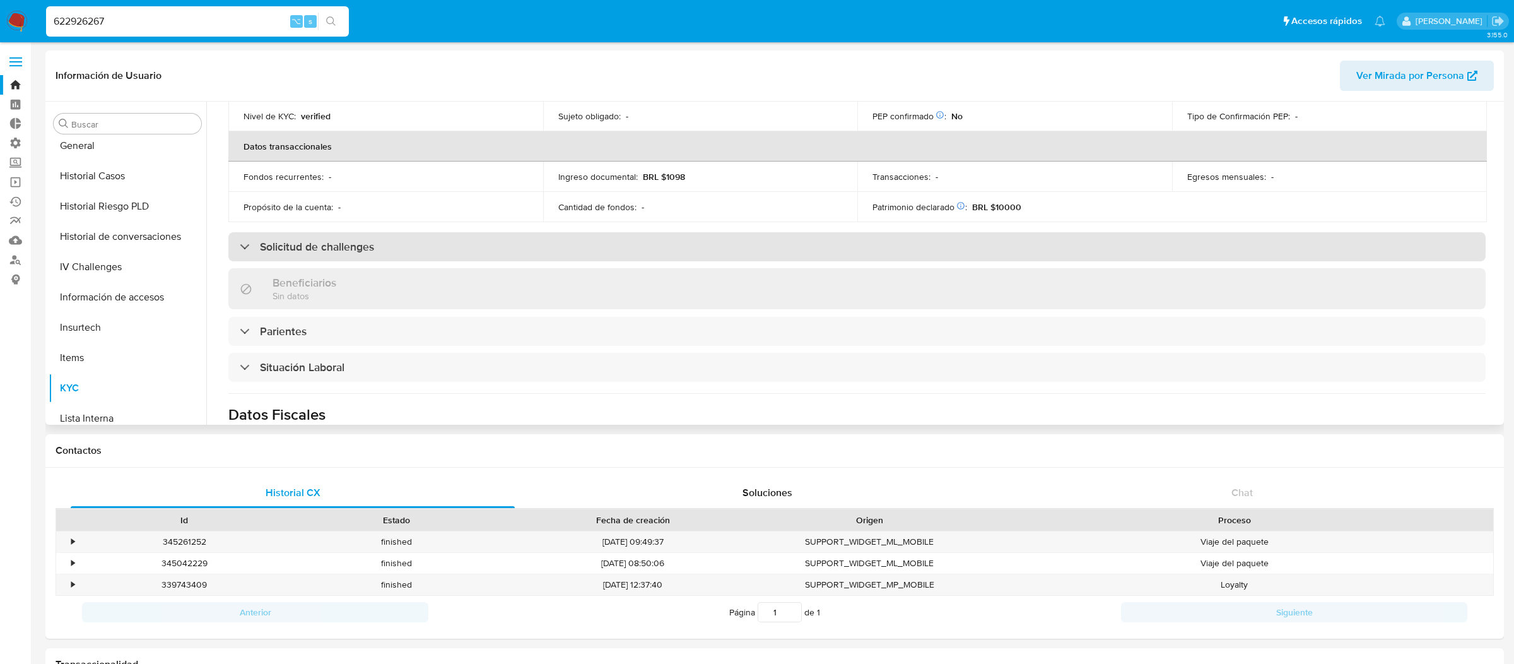
click at [483, 242] on div "Solicitud de challenges" at bounding box center [856, 246] width 1257 height 29
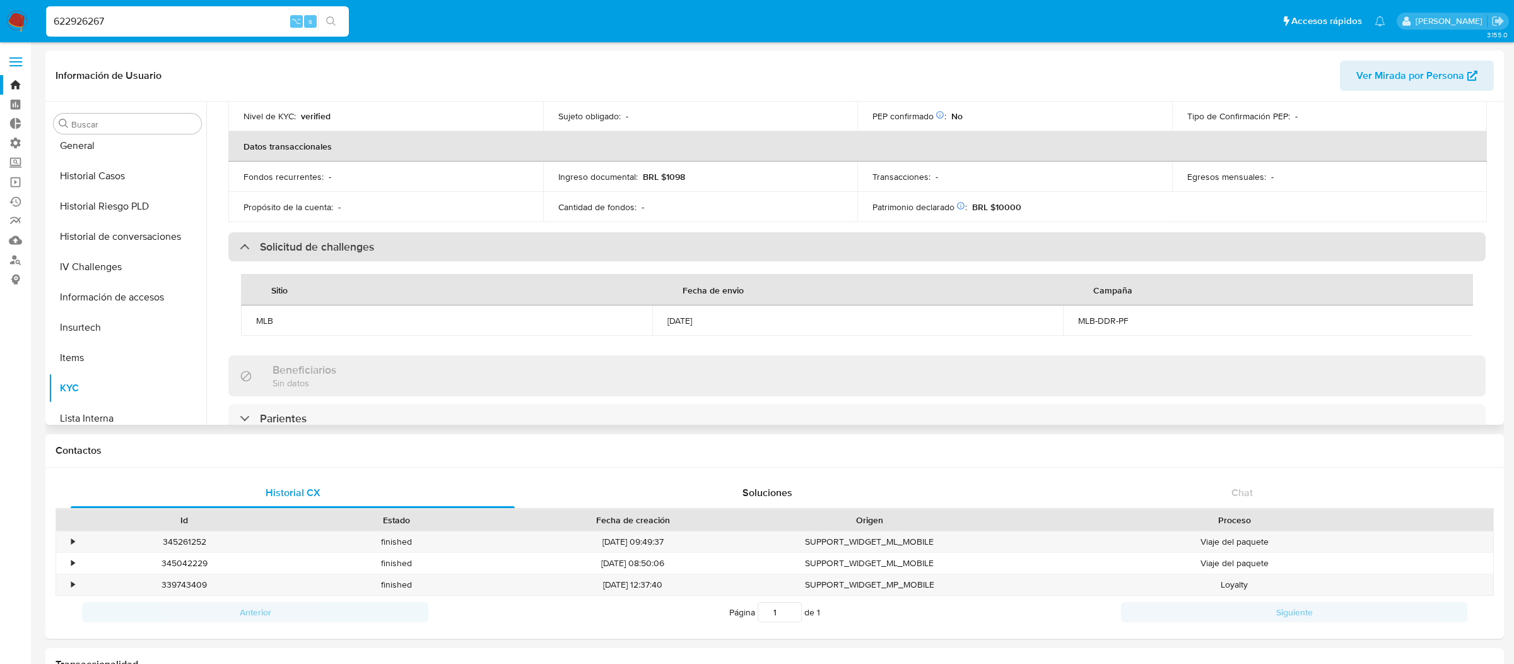
click at [483, 242] on div "Solicitud de challenges" at bounding box center [856, 246] width 1257 height 29
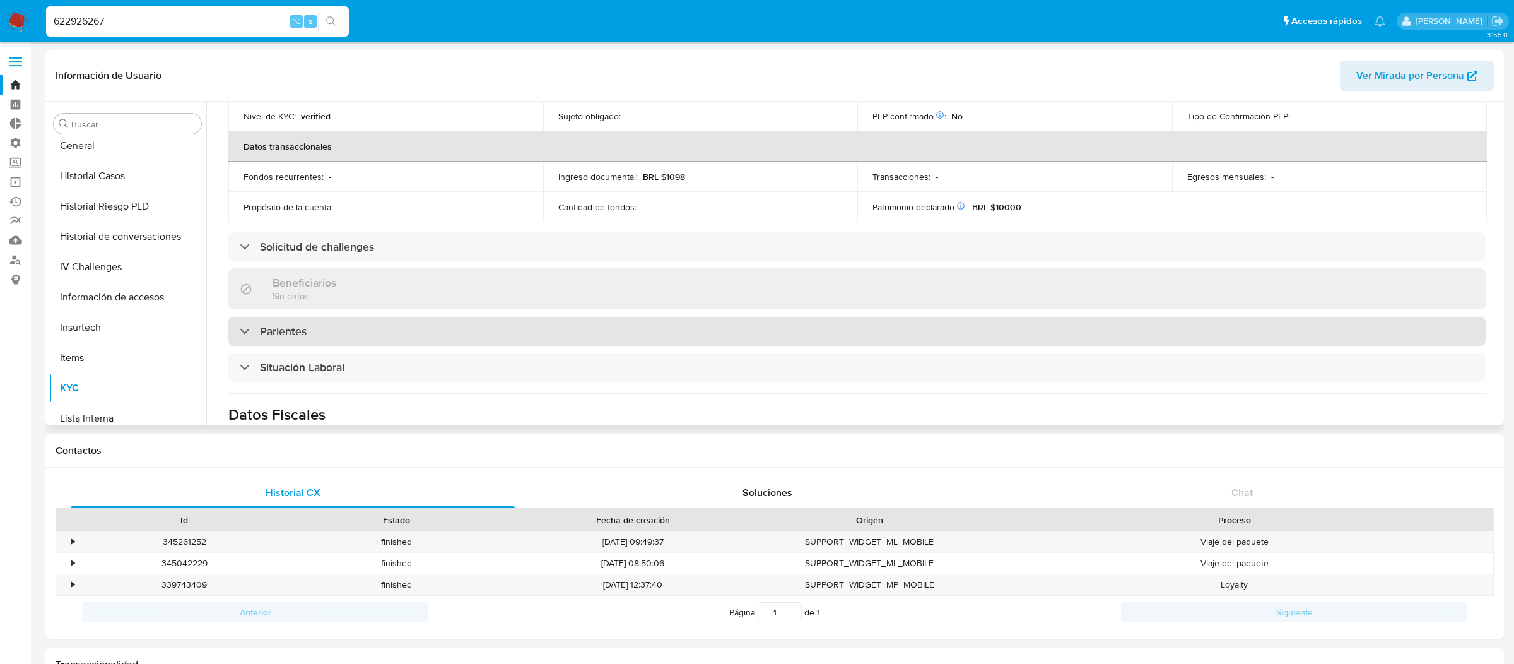
click at [471, 332] on div "Parientes" at bounding box center [856, 331] width 1257 height 29
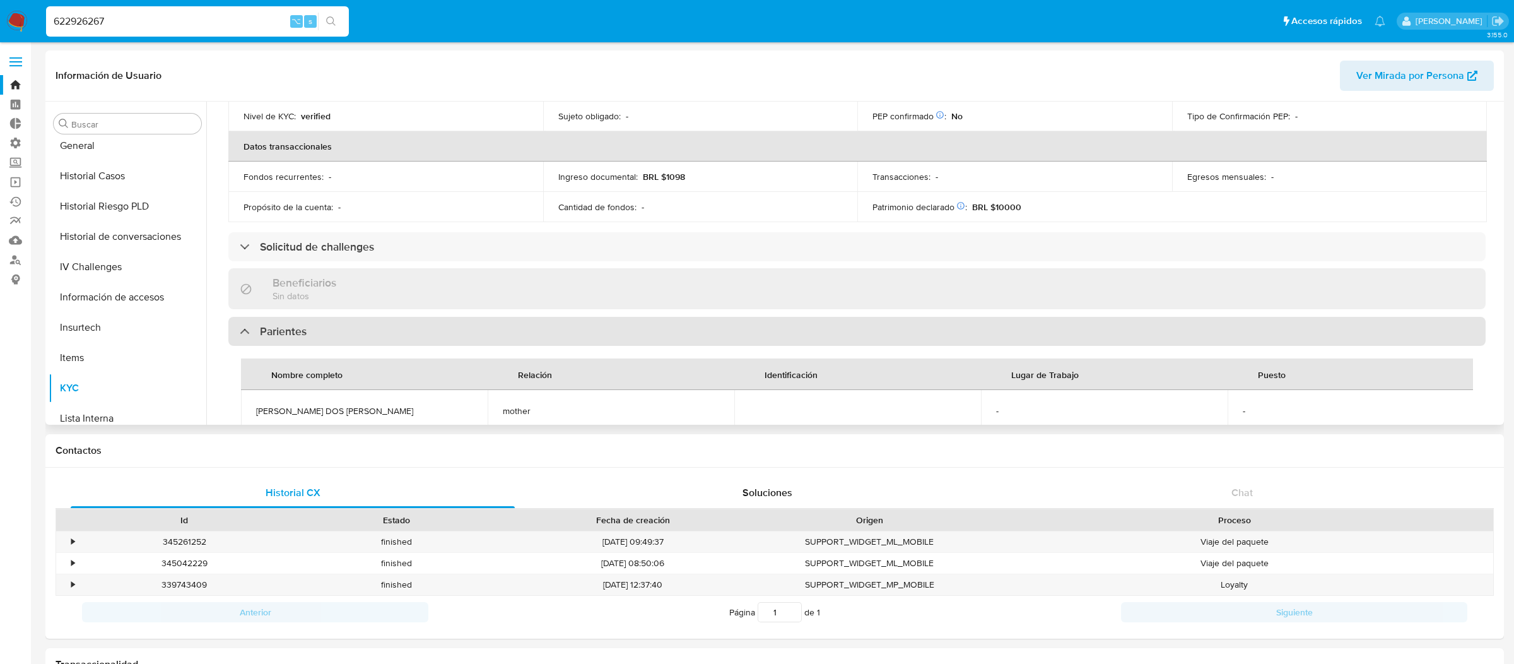
click at [471, 332] on div "Parientes" at bounding box center [856, 331] width 1257 height 29
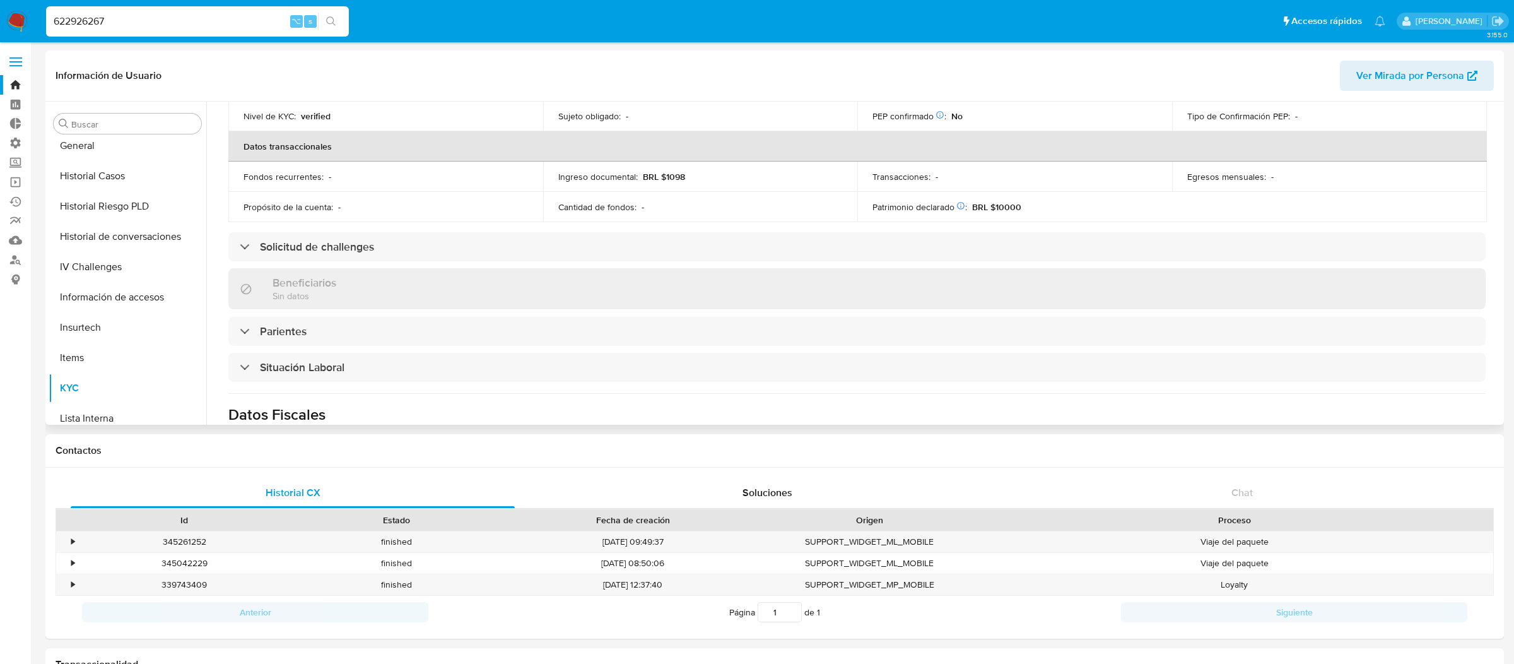
click at [715, 278] on div "Beneficiarios Sin datos" at bounding box center [856, 288] width 1257 height 41
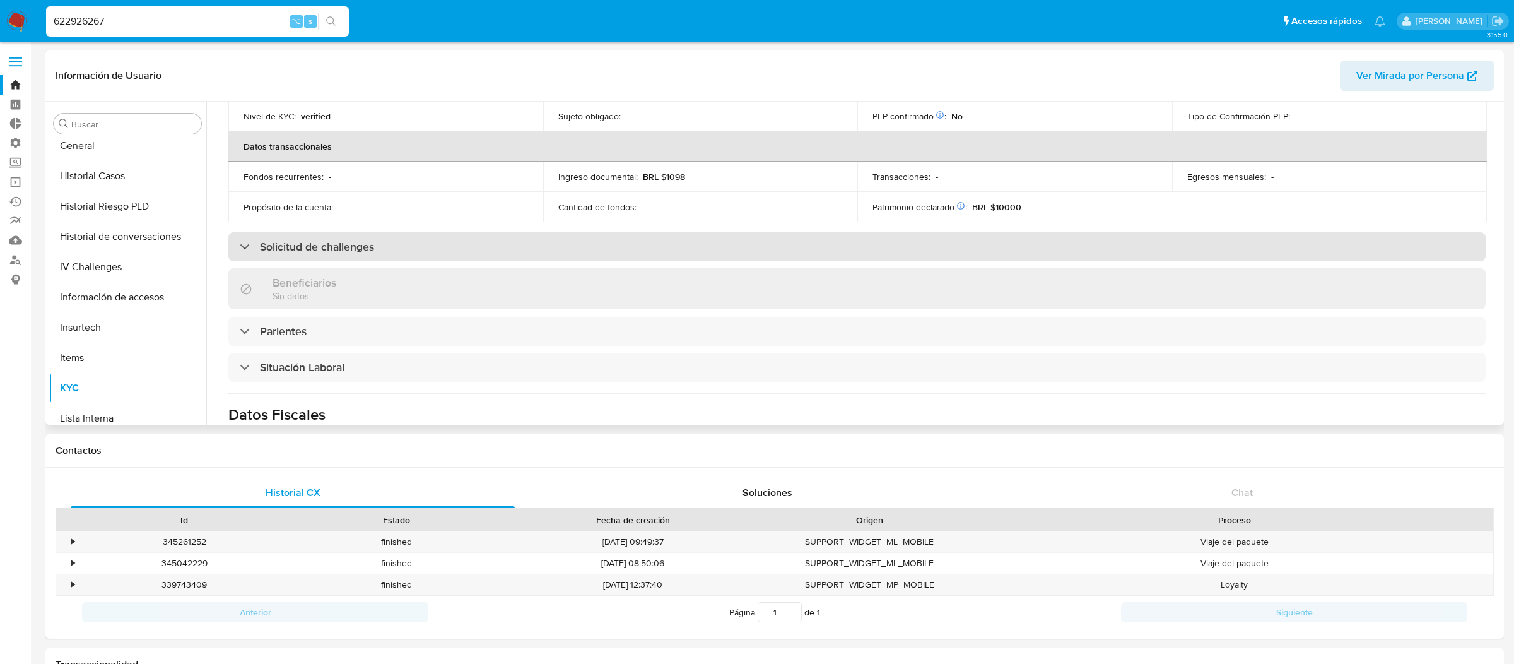
click at [706, 260] on div "Solicitud de challenges" at bounding box center [856, 246] width 1257 height 29
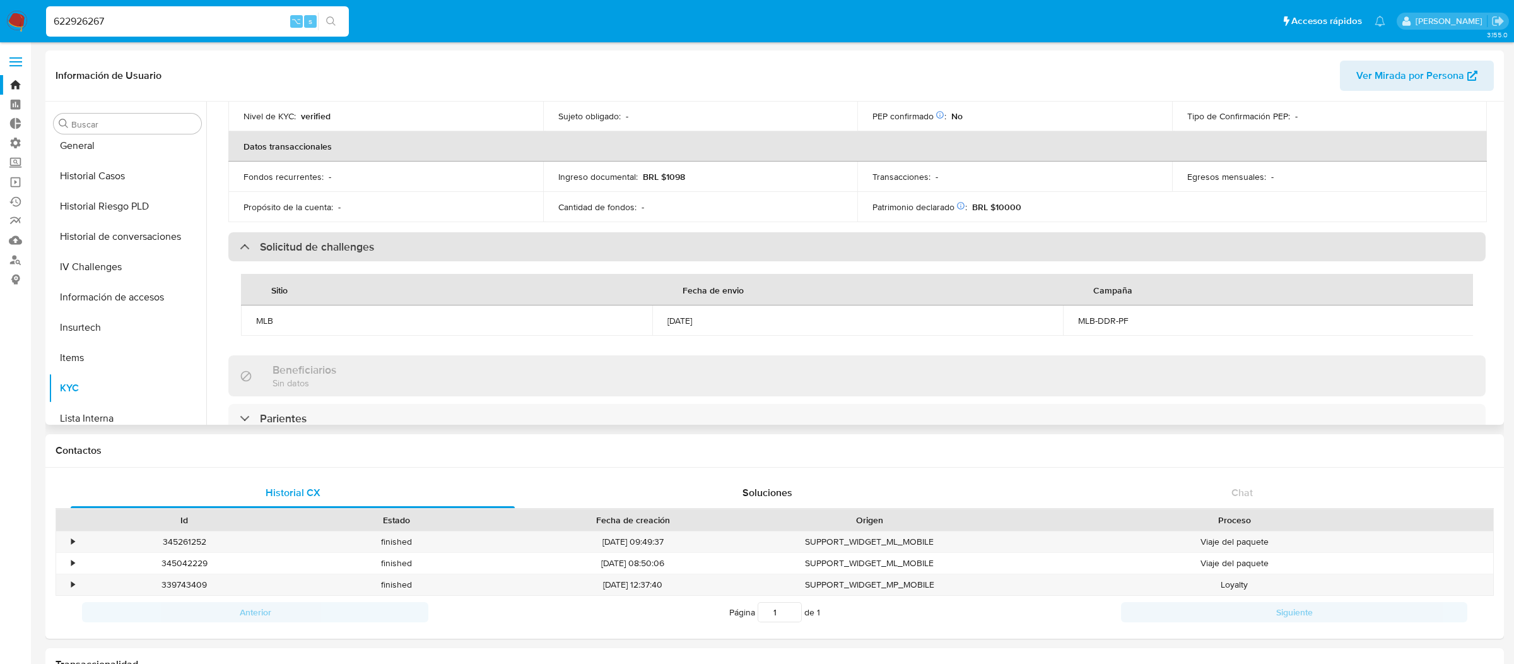
click at [706, 260] on div "Solicitud de challenges" at bounding box center [856, 246] width 1257 height 29
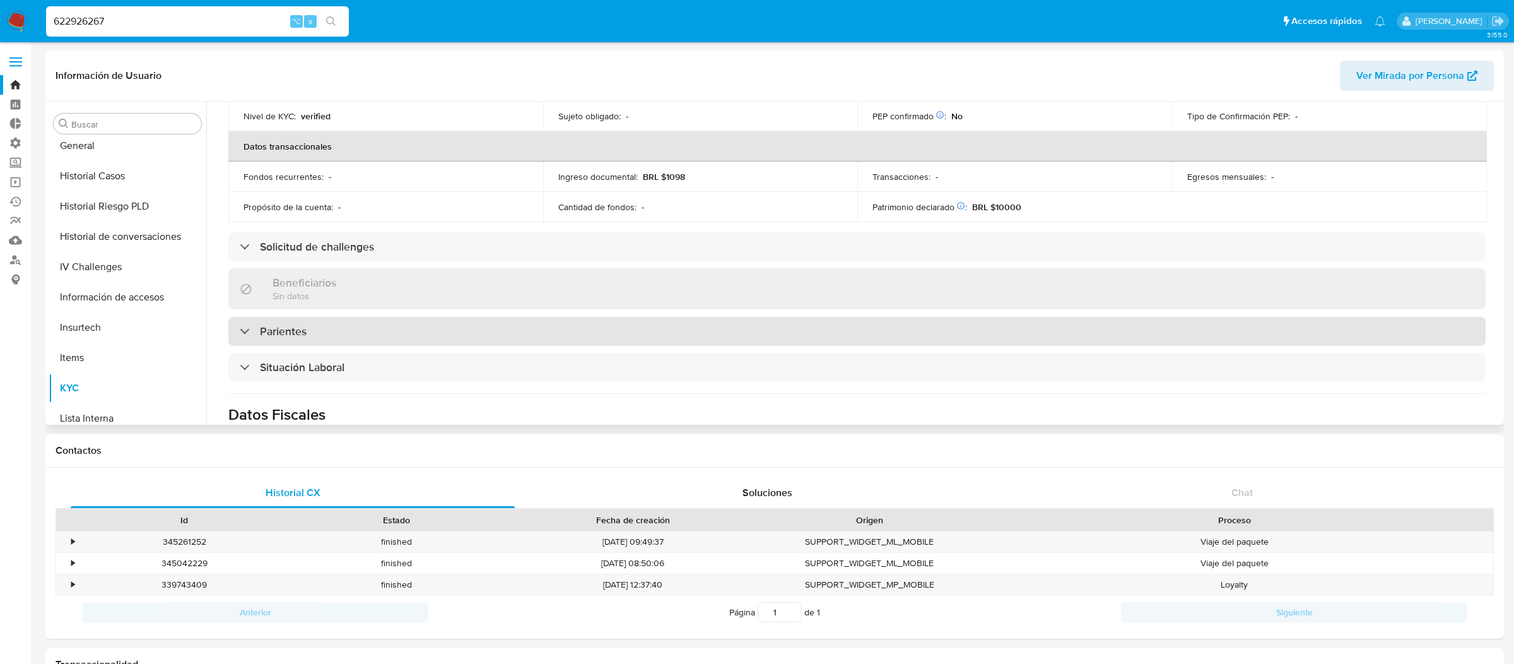
click at [691, 322] on div "Parientes" at bounding box center [856, 331] width 1257 height 29
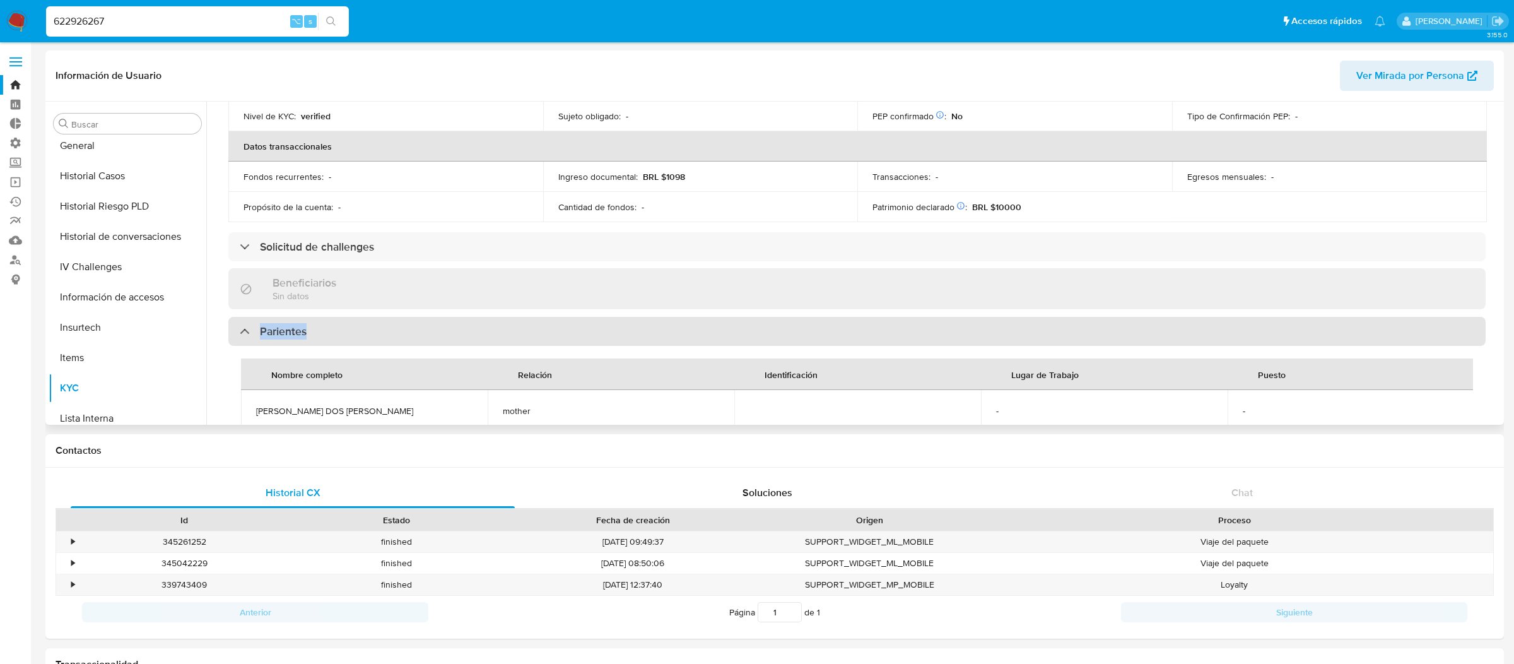
click at [691, 322] on div "Parientes" at bounding box center [856, 331] width 1257 height 29
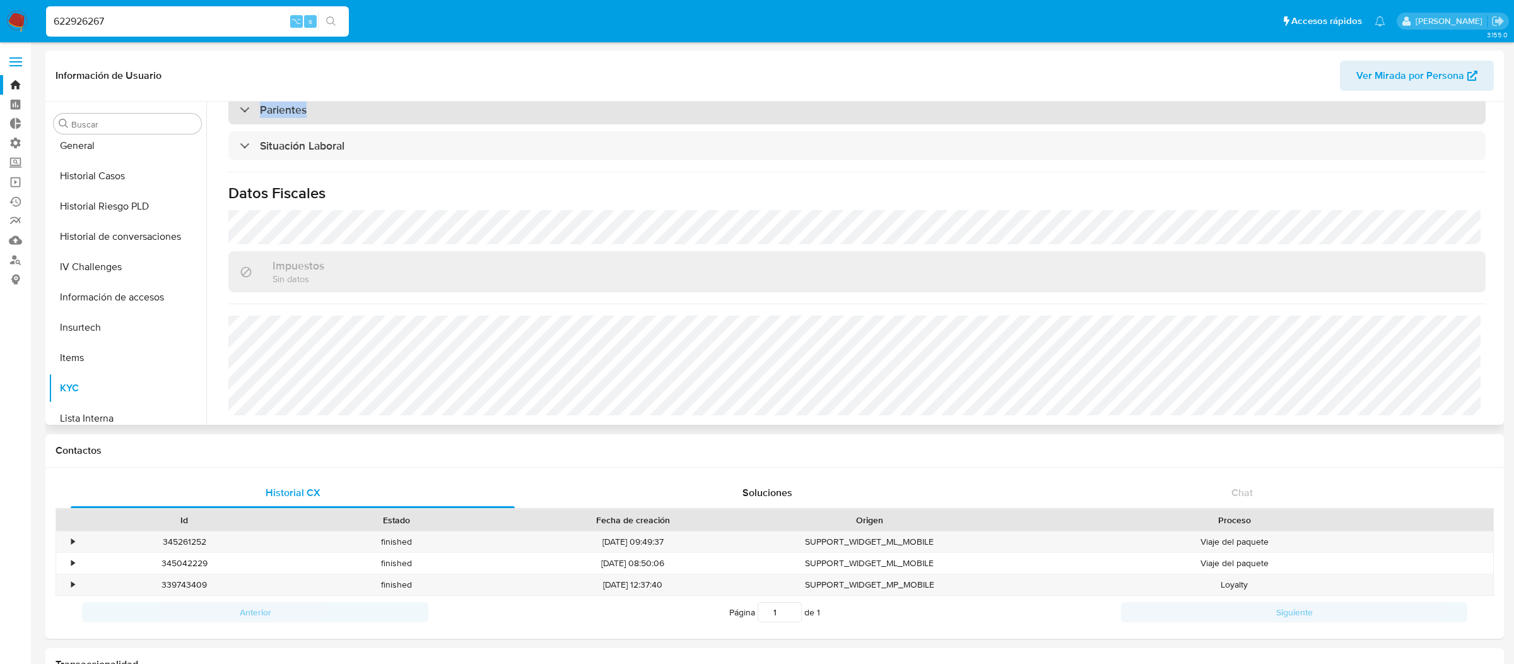
scroll to position [0, 0]
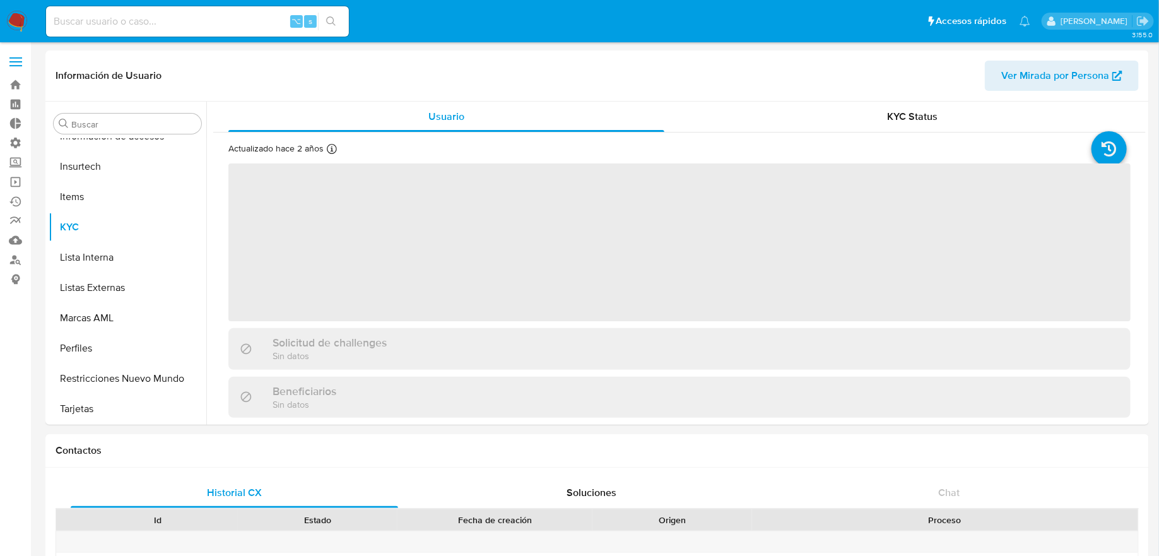
scroll to position [563, 0]
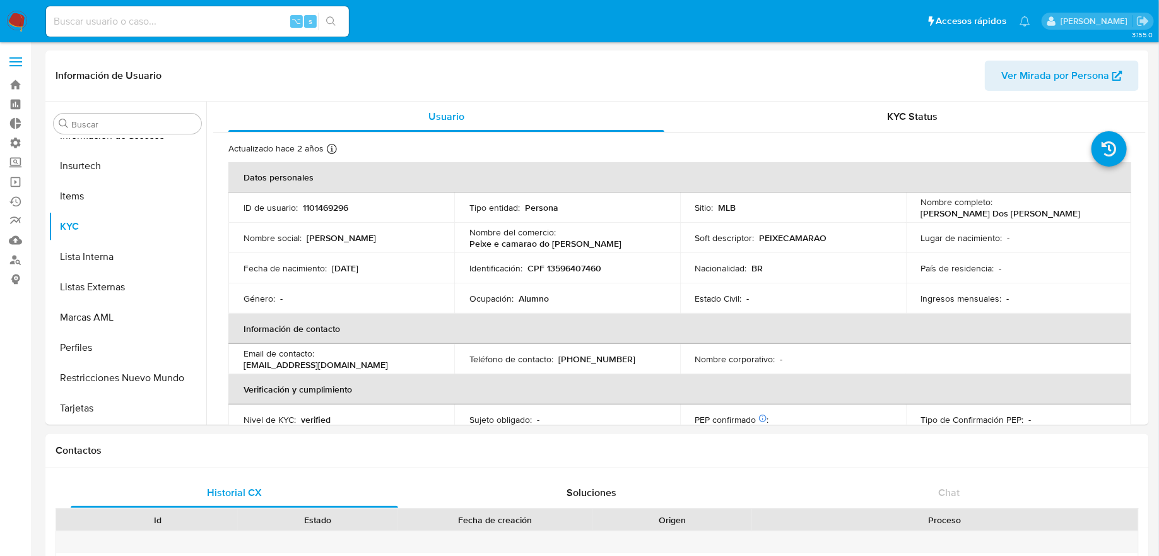
select select "10"
